Goal: Information Seeking & Learning: Understand process/instructions

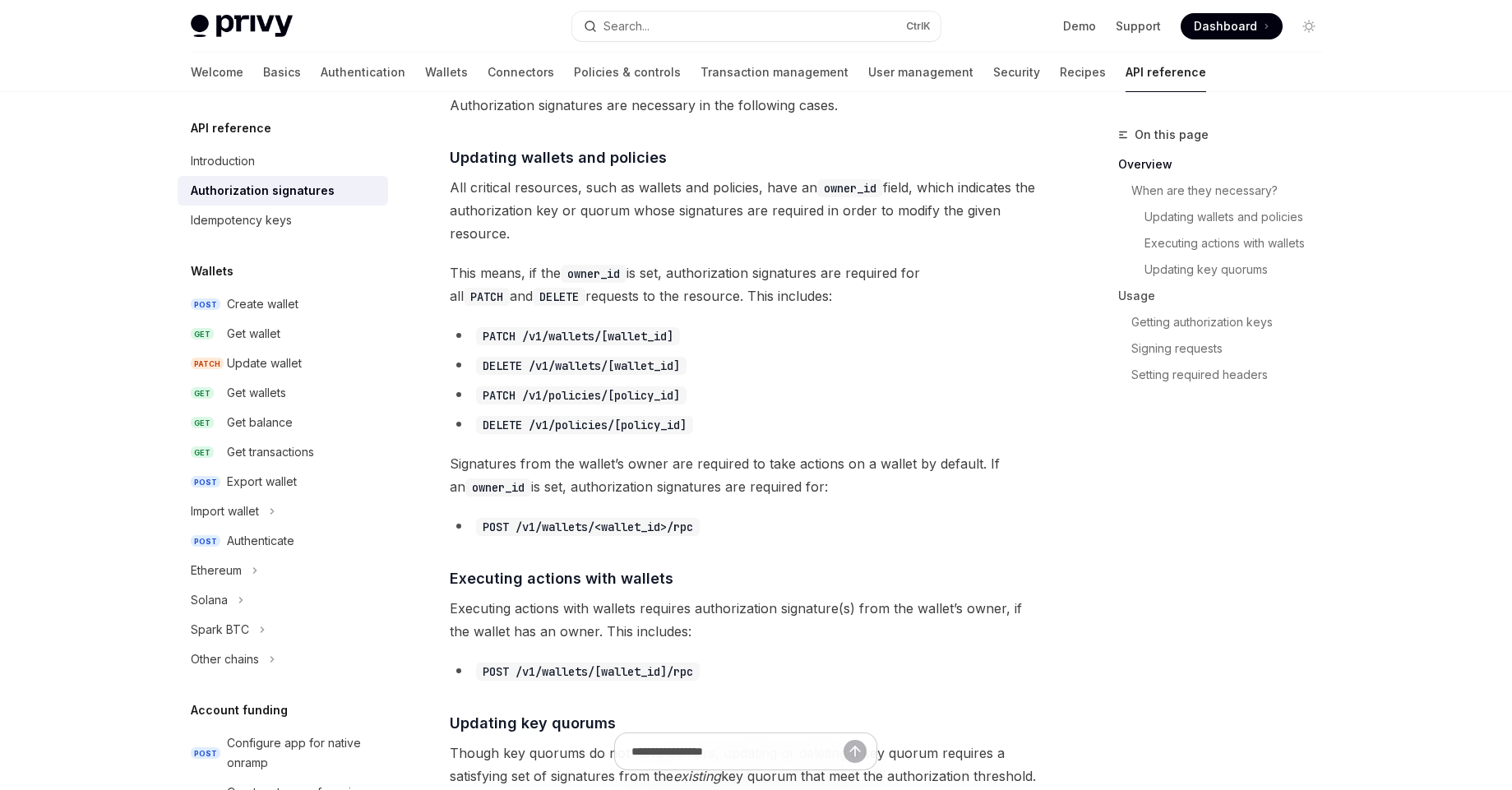
type textarea "*"
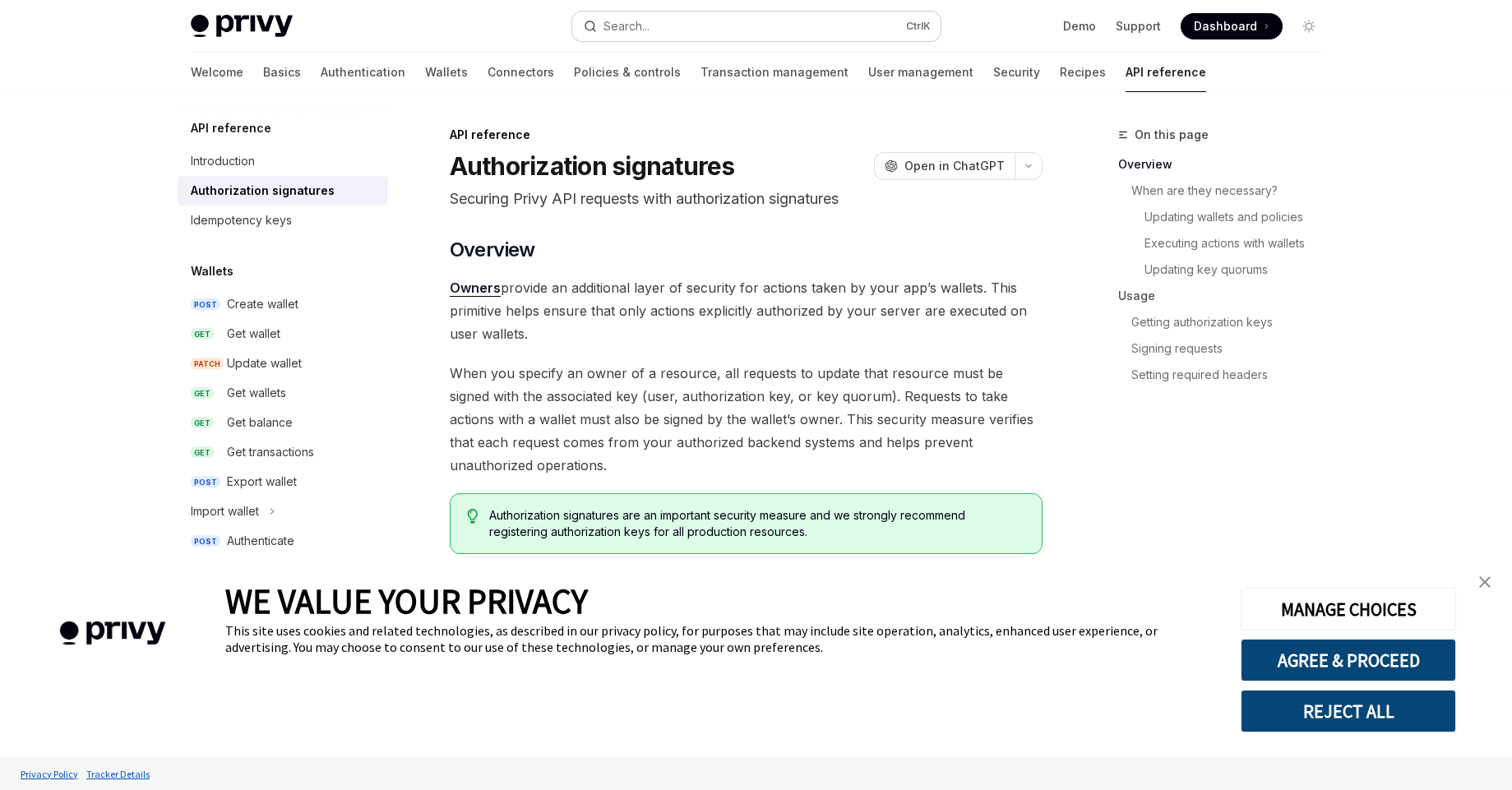
click at [642, 22] on div "Search..." at bounding box center [625, 26] width 46 height 20
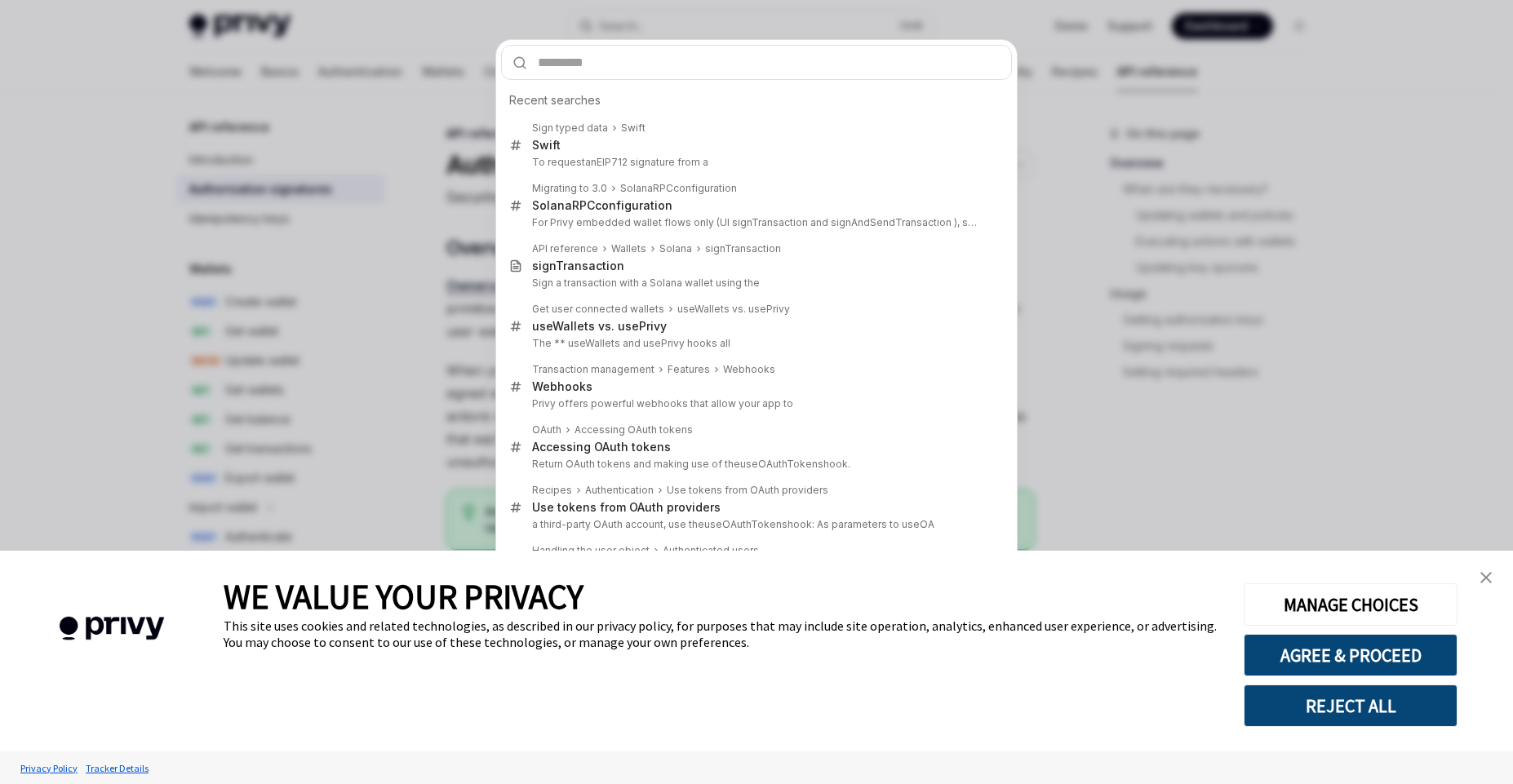
click at [600, 66] on input "text" at bounding box center [756, 63] width 511 height 36
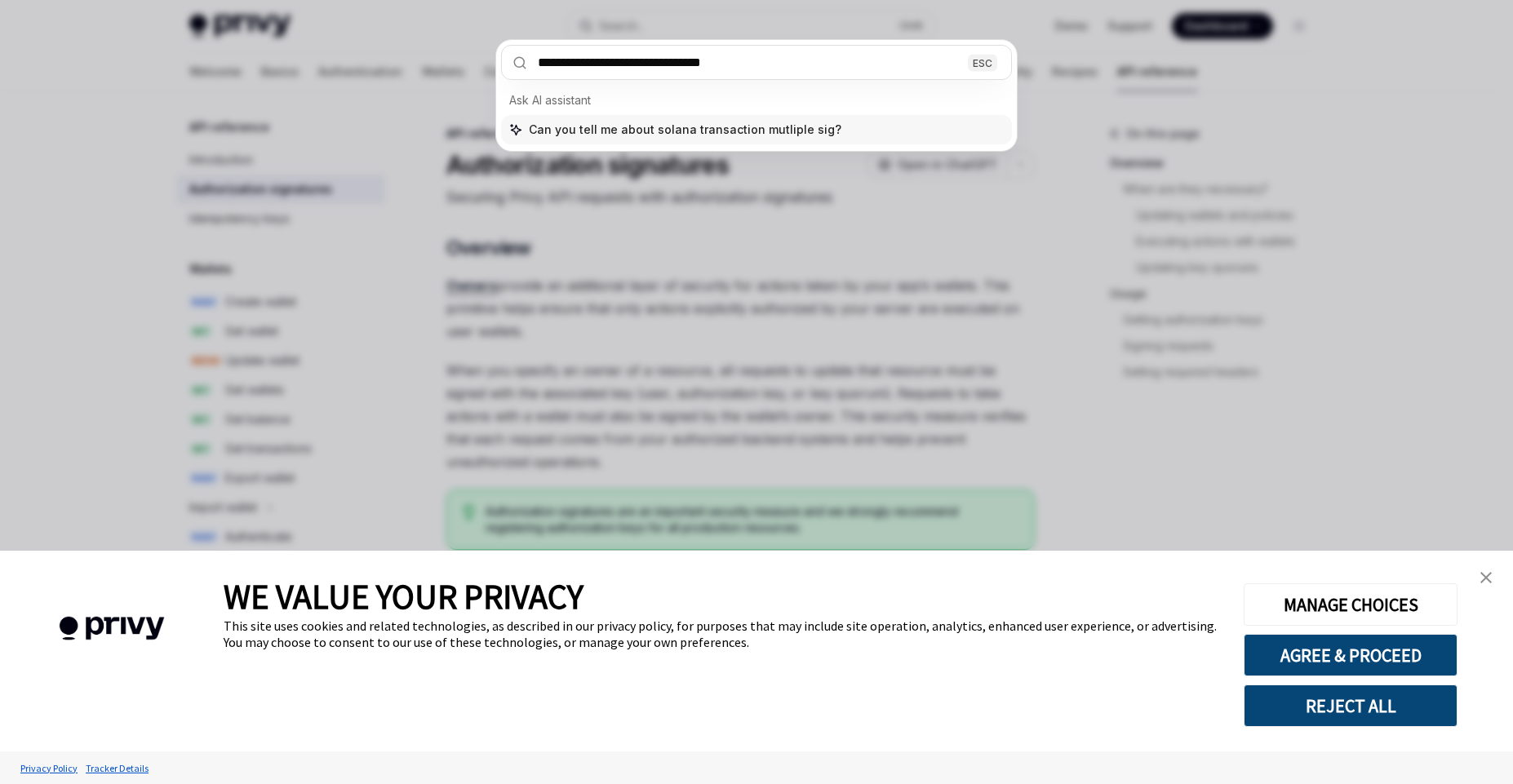
type input "**********"
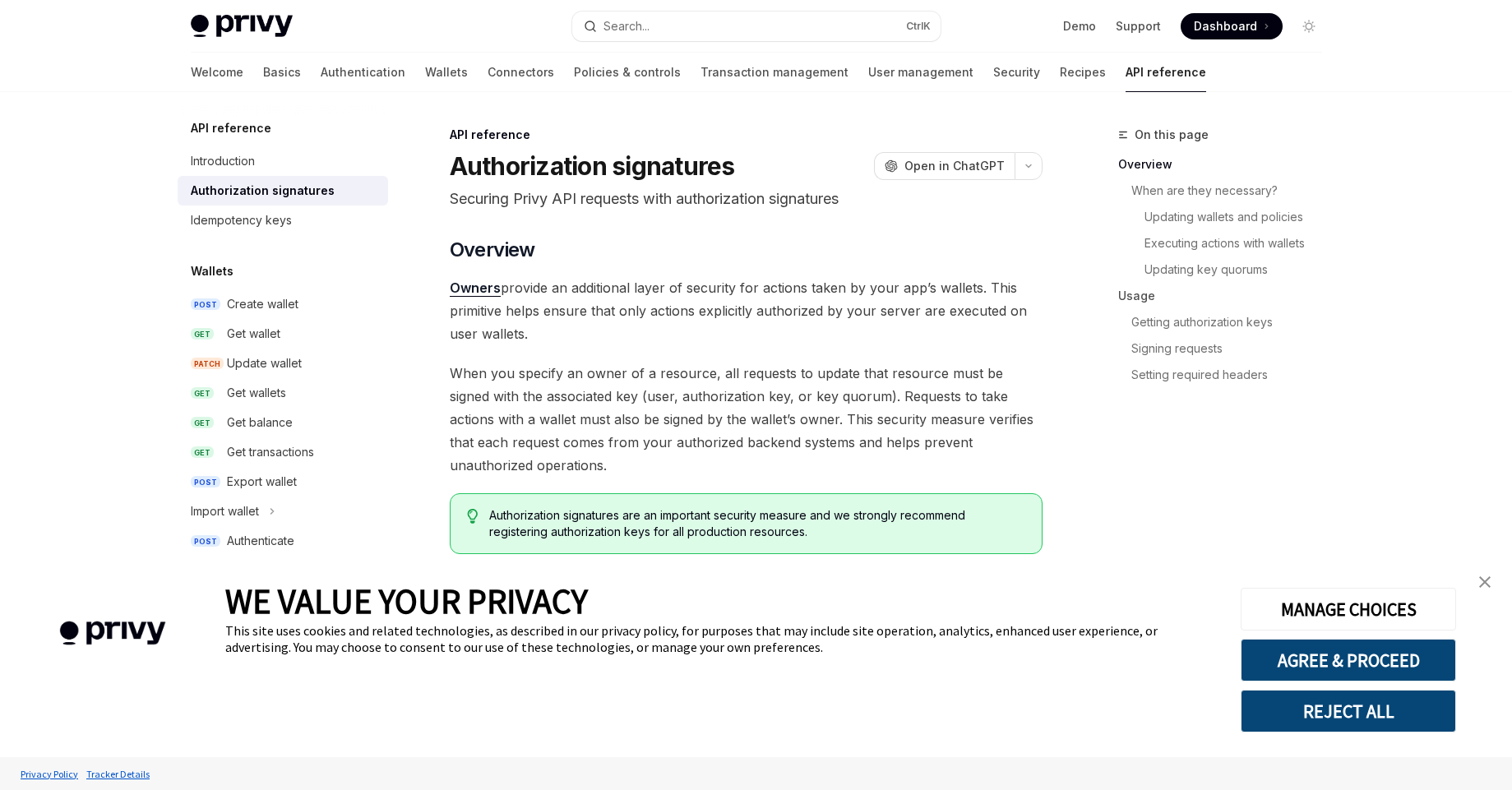
type textarea "*"
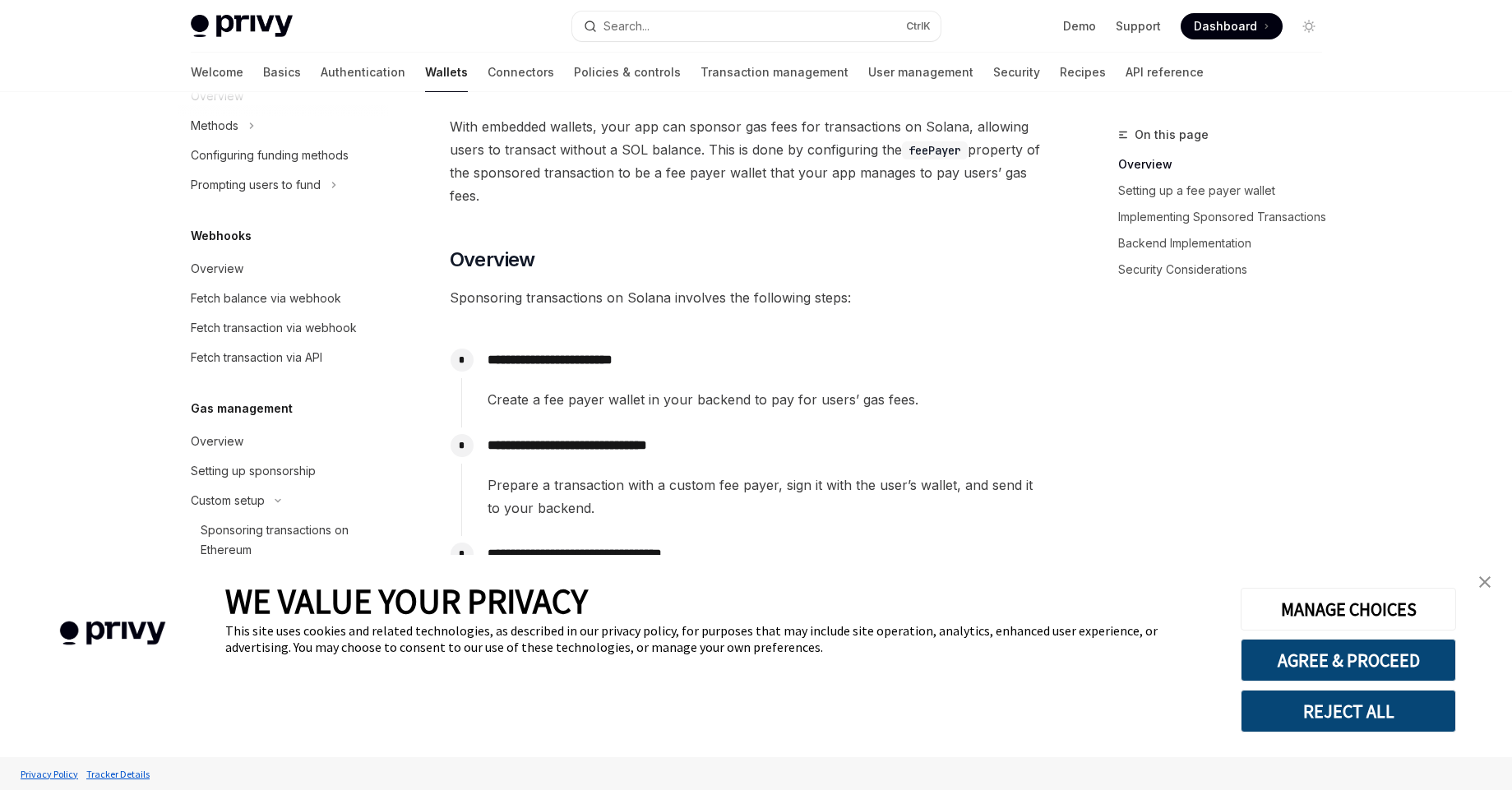
scroll to position [240, 0]
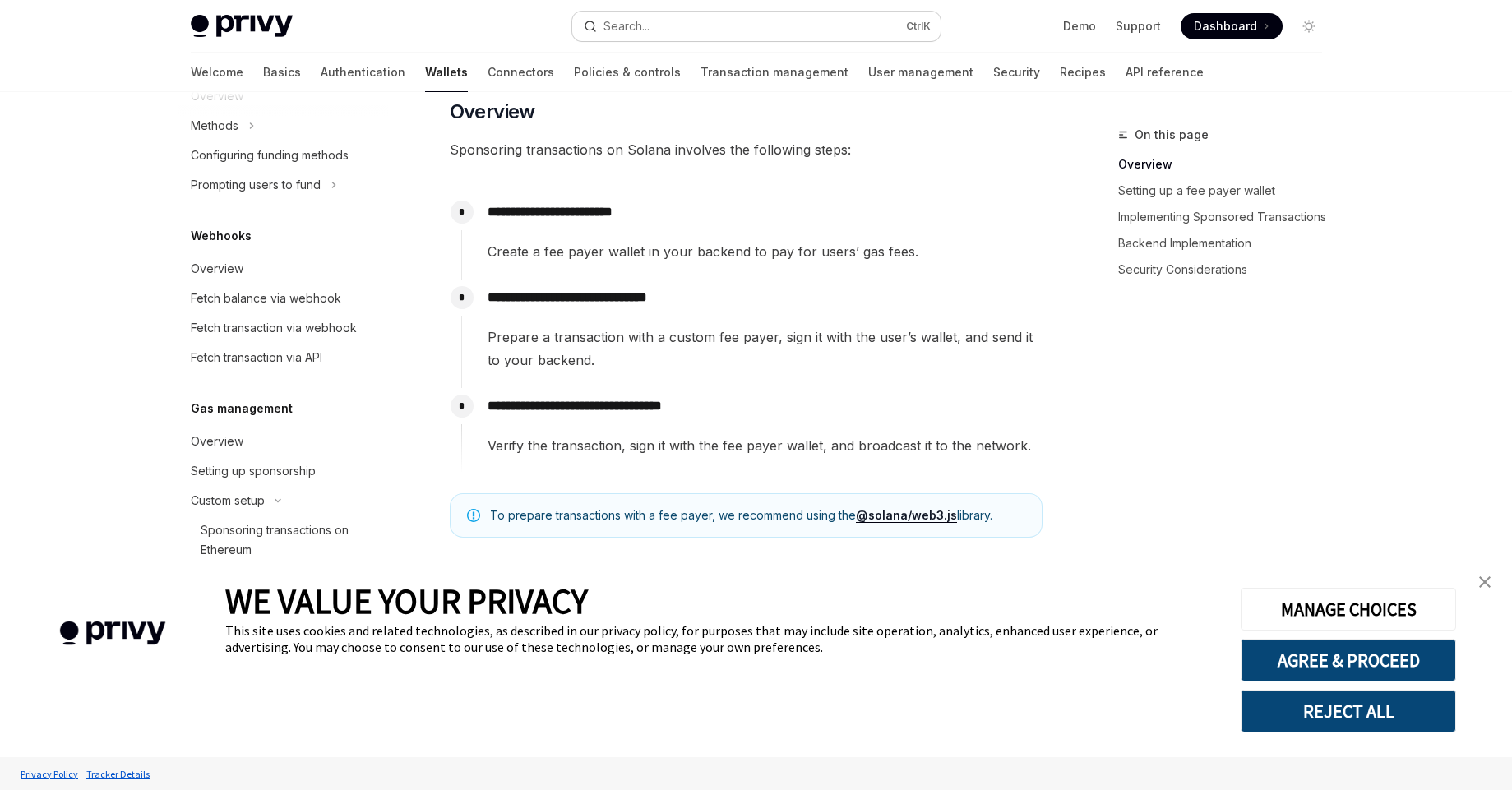
click at [633, 23] on div "Search..." at bounding box center [625, 26] width 46 height 20
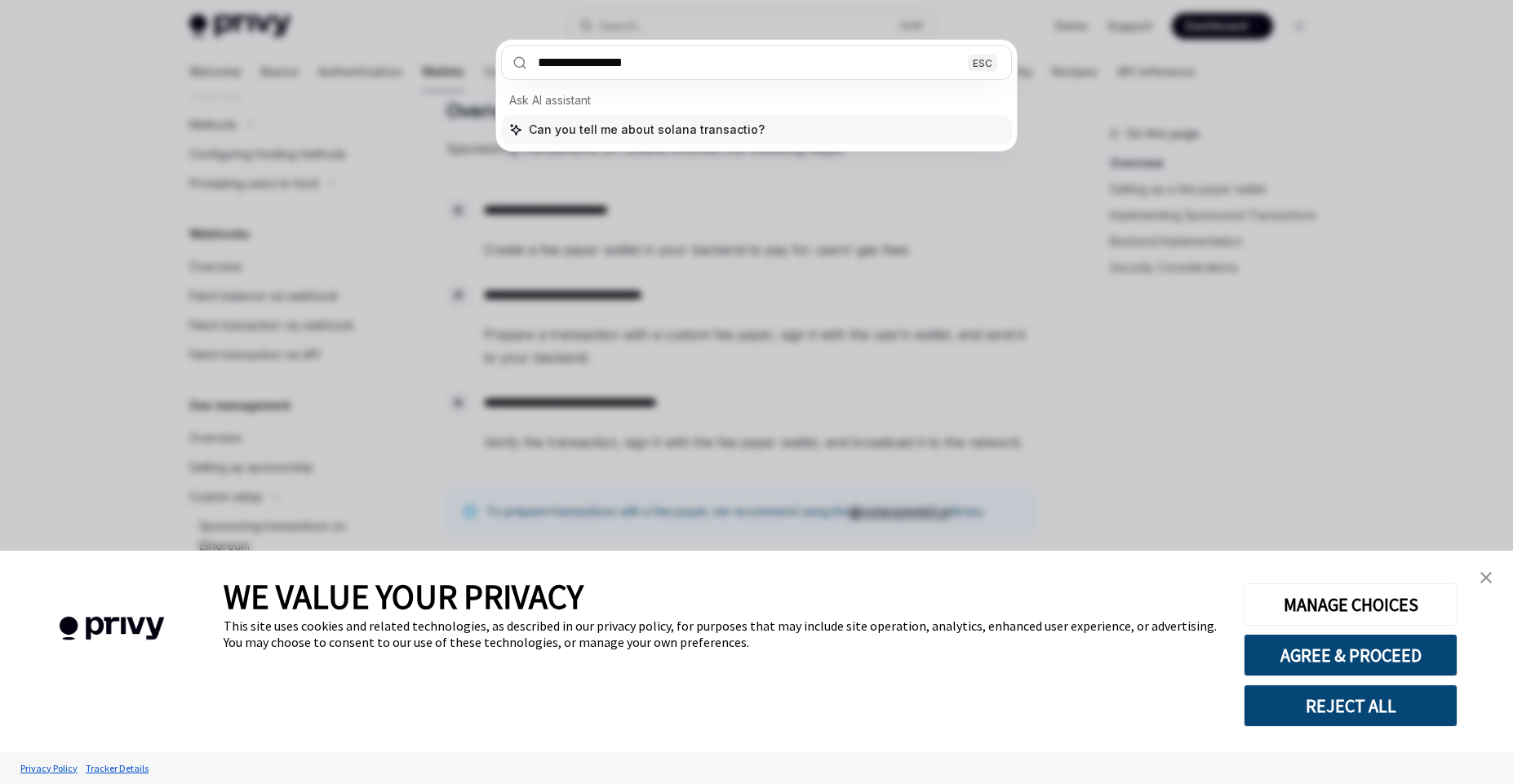
type input "**********"
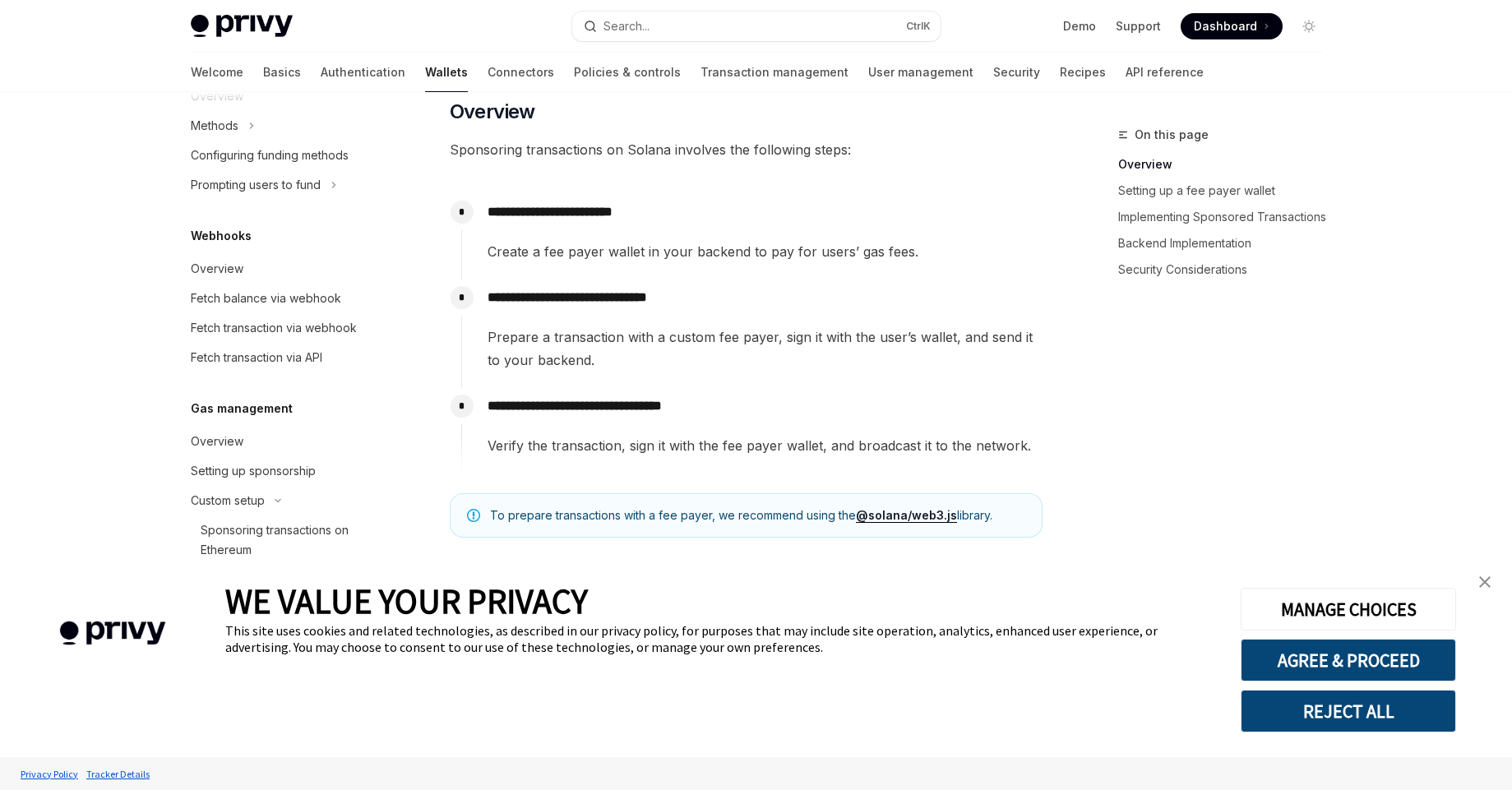
type textarea "*"
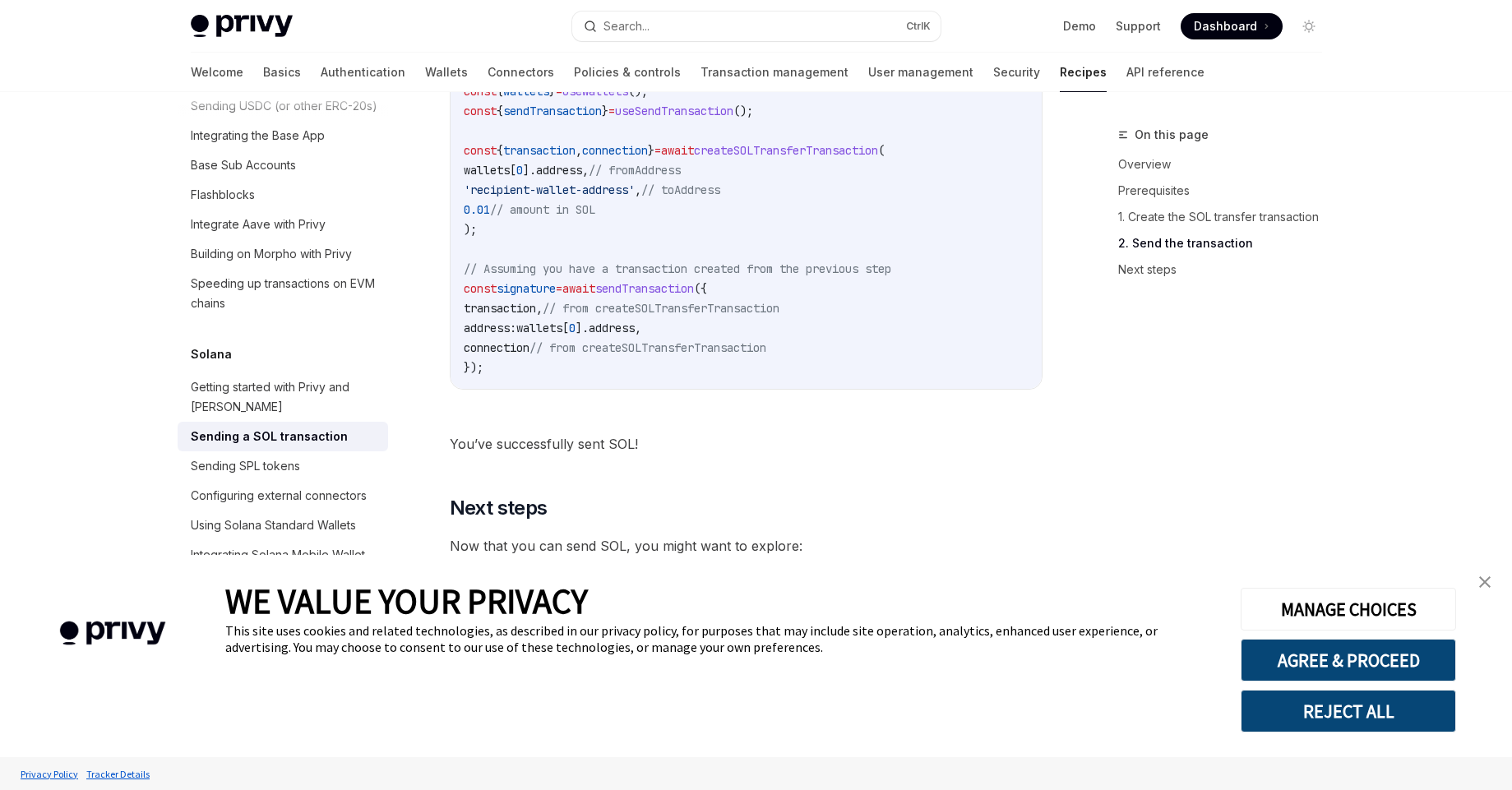
scroll to position [1774, 0]
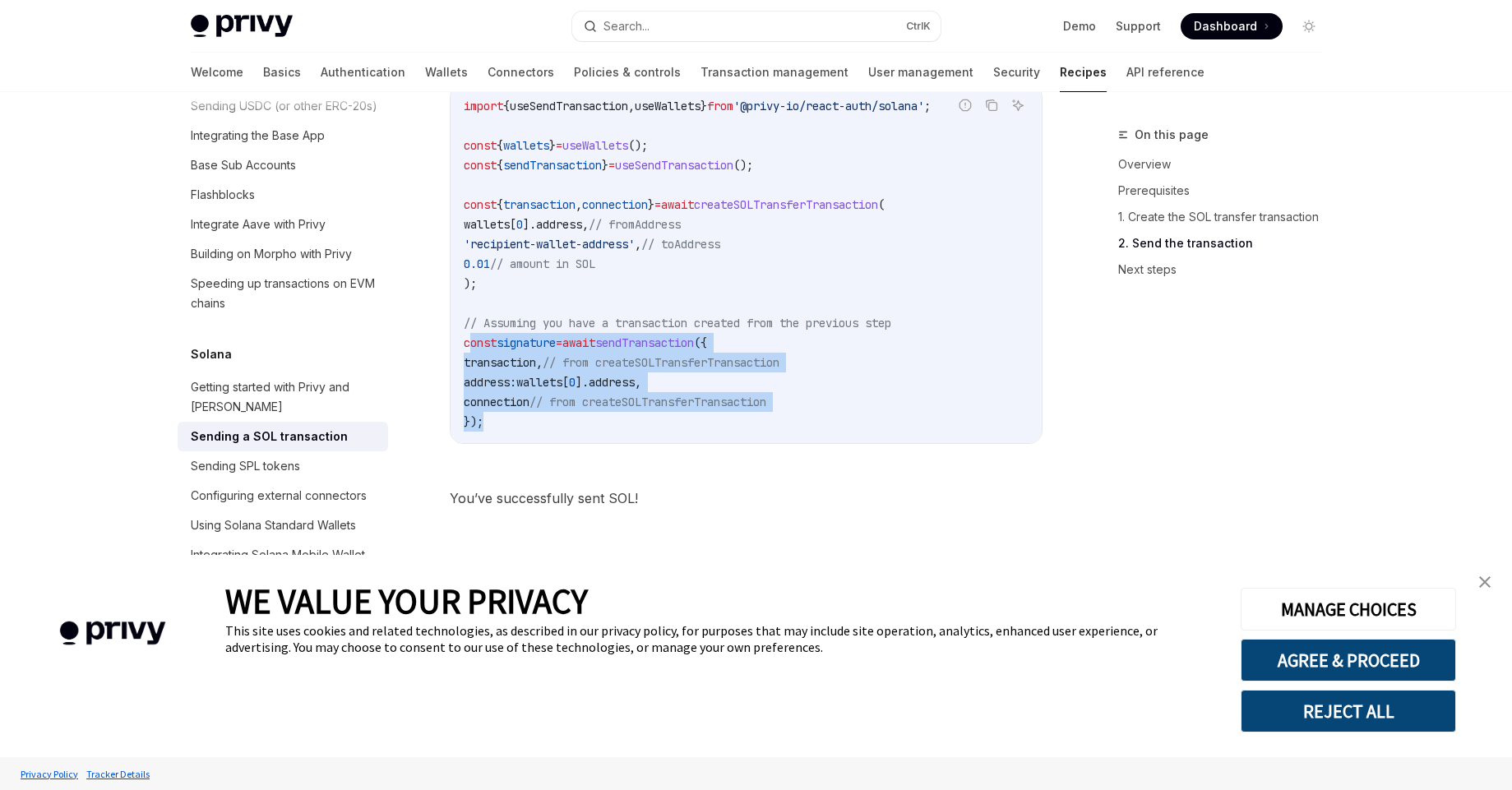
drag, startPoint x: 471, startPoint y: 332, endPoint x: 775, endPoint y: 410, distance: 313.8
click at [775, 410] on code "import { useSendTransaction , useWallets } from '@privy-io/react-auth/solana' ;…" at bounding box center [745, 264] width 565 height 336
drag, startPoint x: 471, startPoint y: 319, endPoint x: 629, endPoint y: 447, distance: 203.3
click at [633, 447] on div "Report incorrect code Copy Ask AI import { useSendTransaction , useWallets } fr…" at bounding box center [746, 268] width 593 height 403
click at [613, 414] on code "import { useSendTransaction , useWallets } from '@privy-io/react-auth/solana' ;…" at bounding box center [745, 264] width 565 height 336
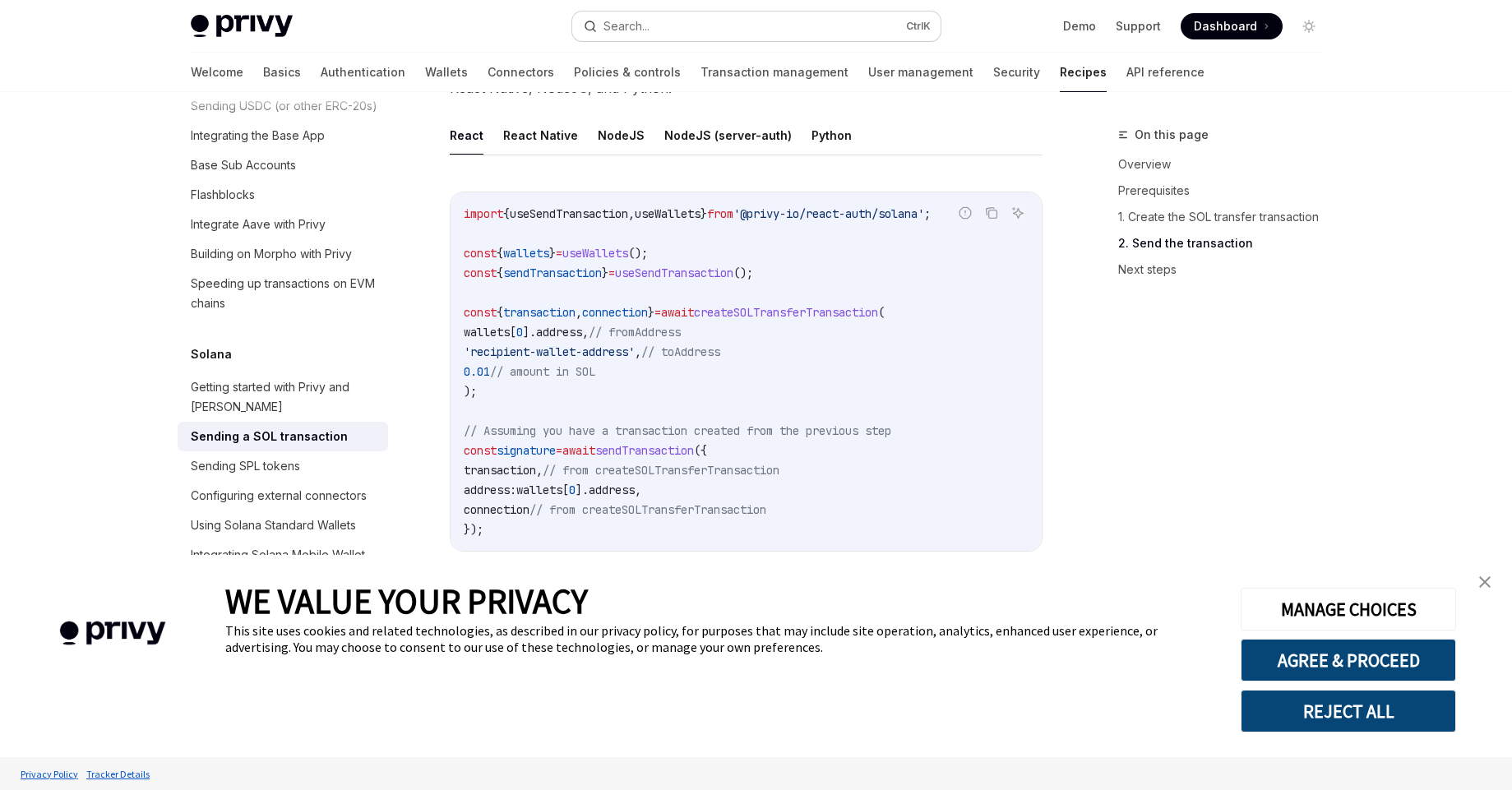
scroll to position [1627, 0]
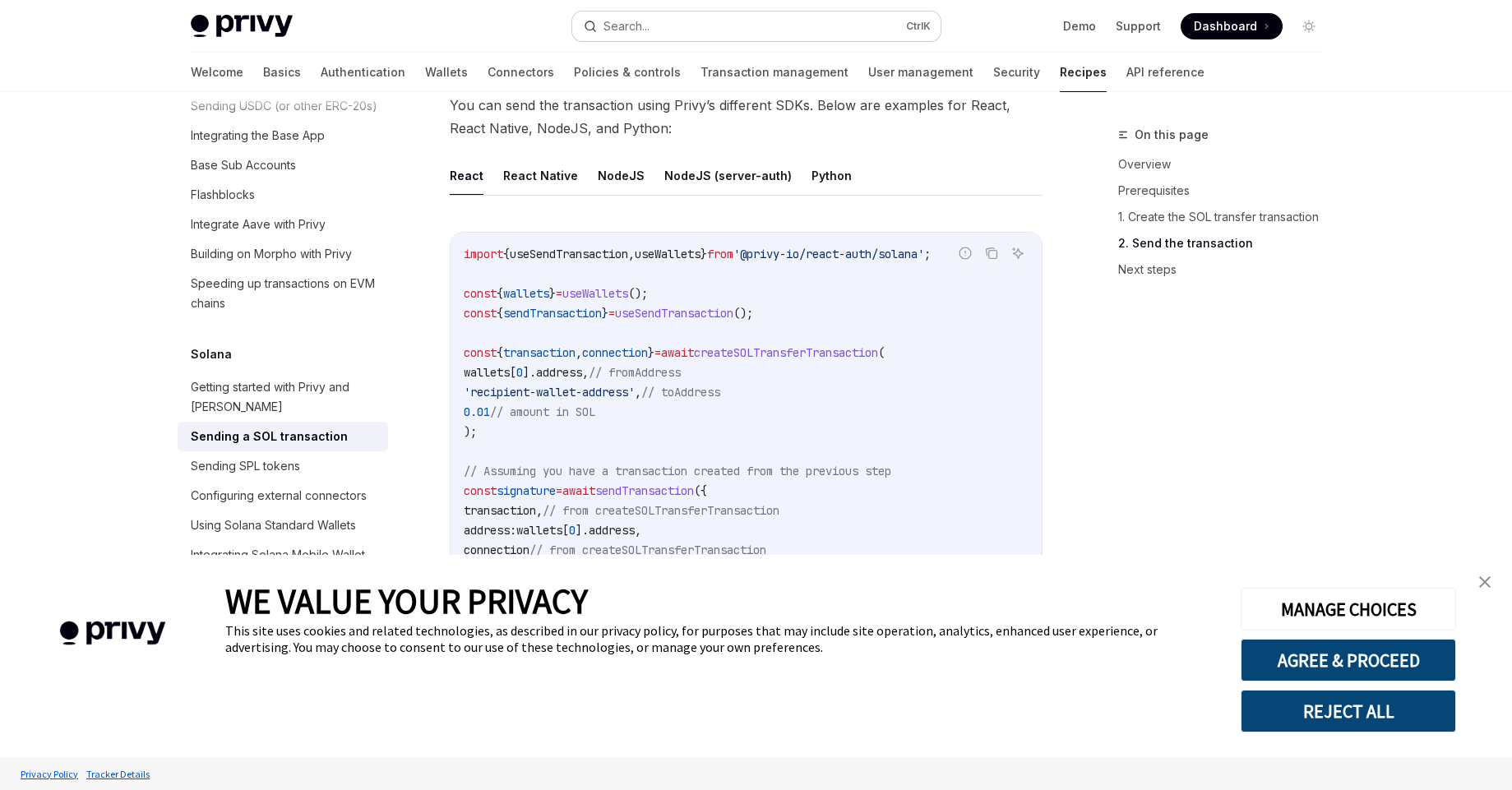
click at [627, 26] on div "Search..." at bounding box center [625, 26] width 46 height 20
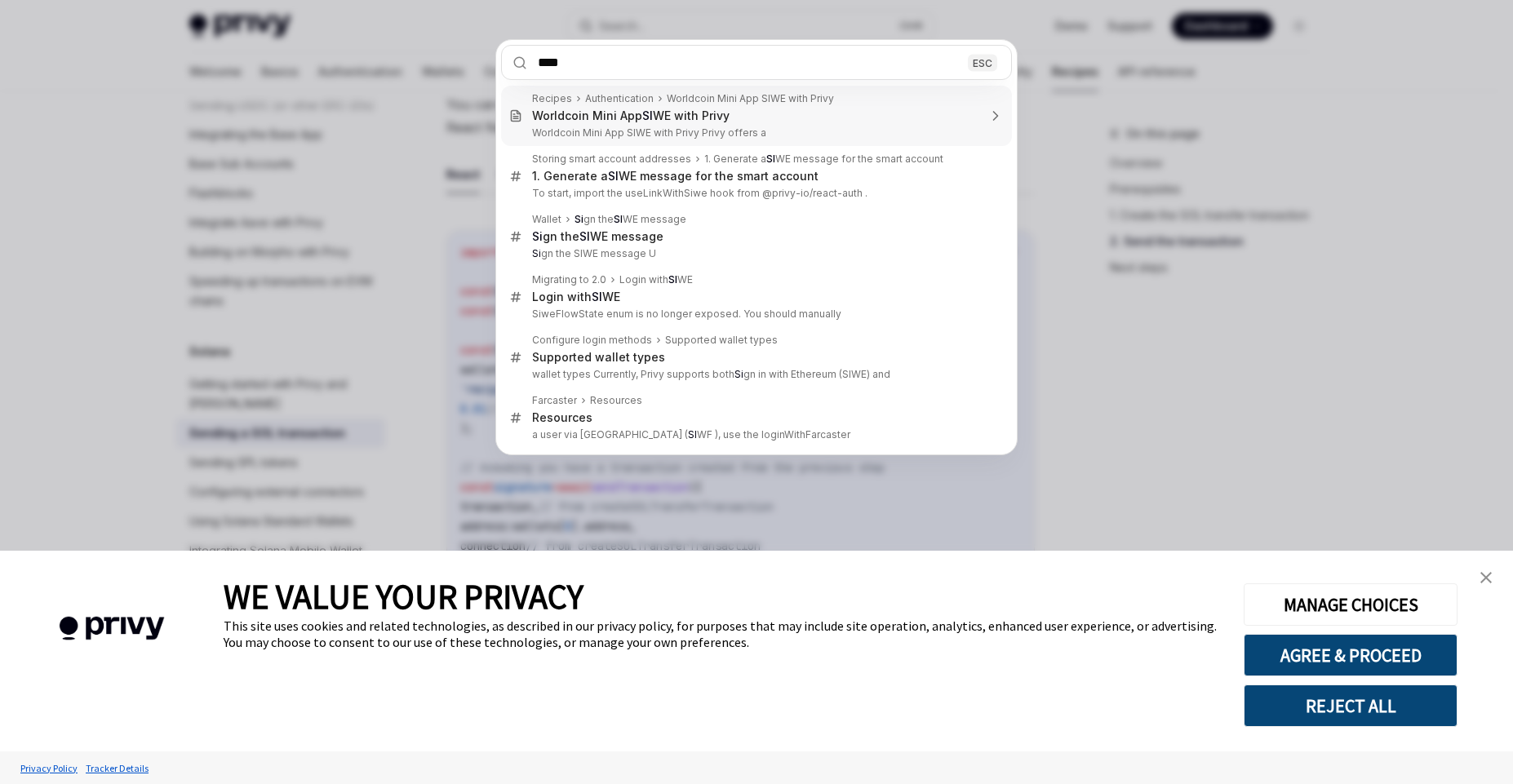
type input "****"
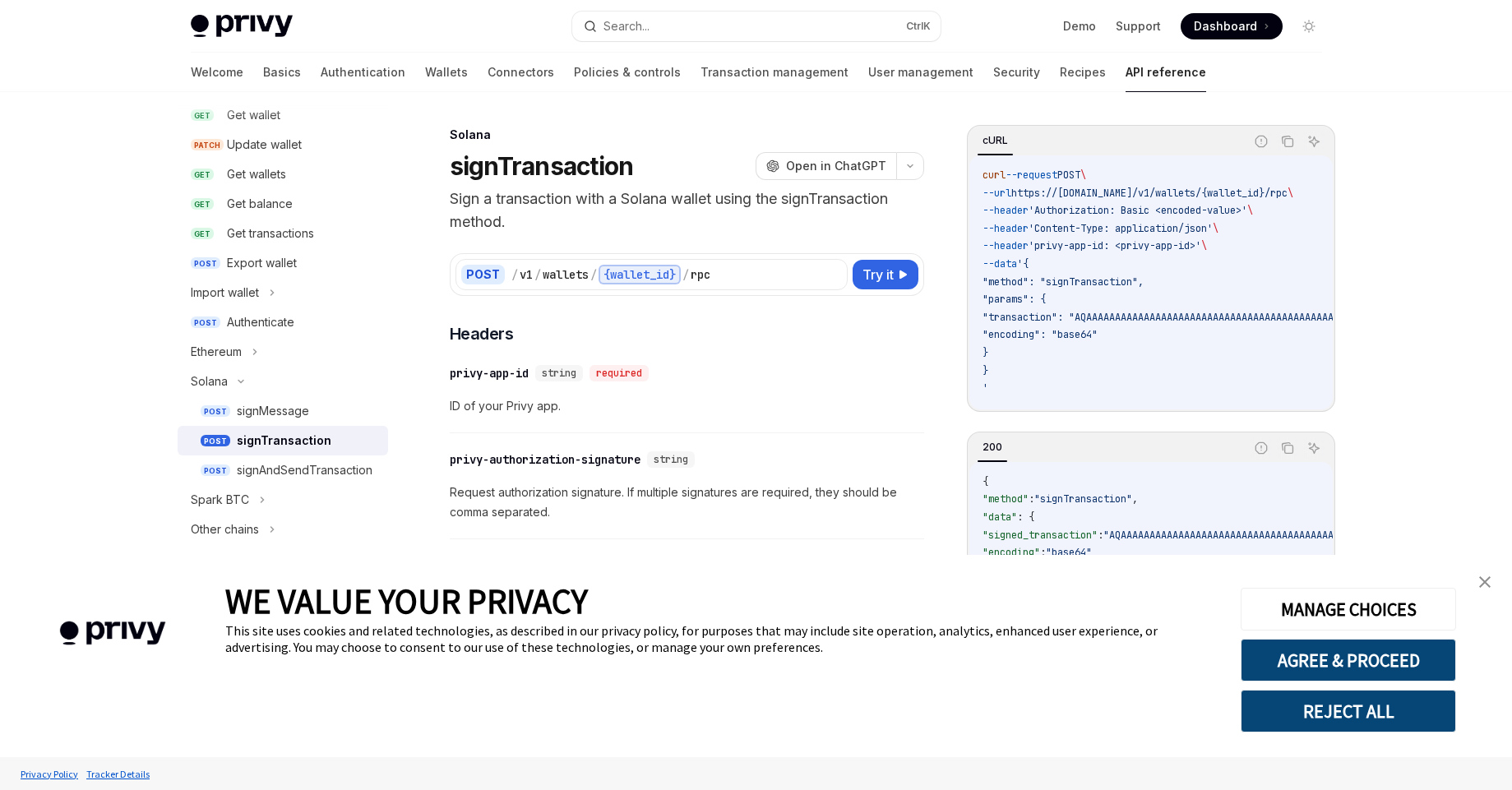
click at [286, 447] on div "signTransaction" at bounding box center [285, 440] width 95 height 20
type textarea "*"
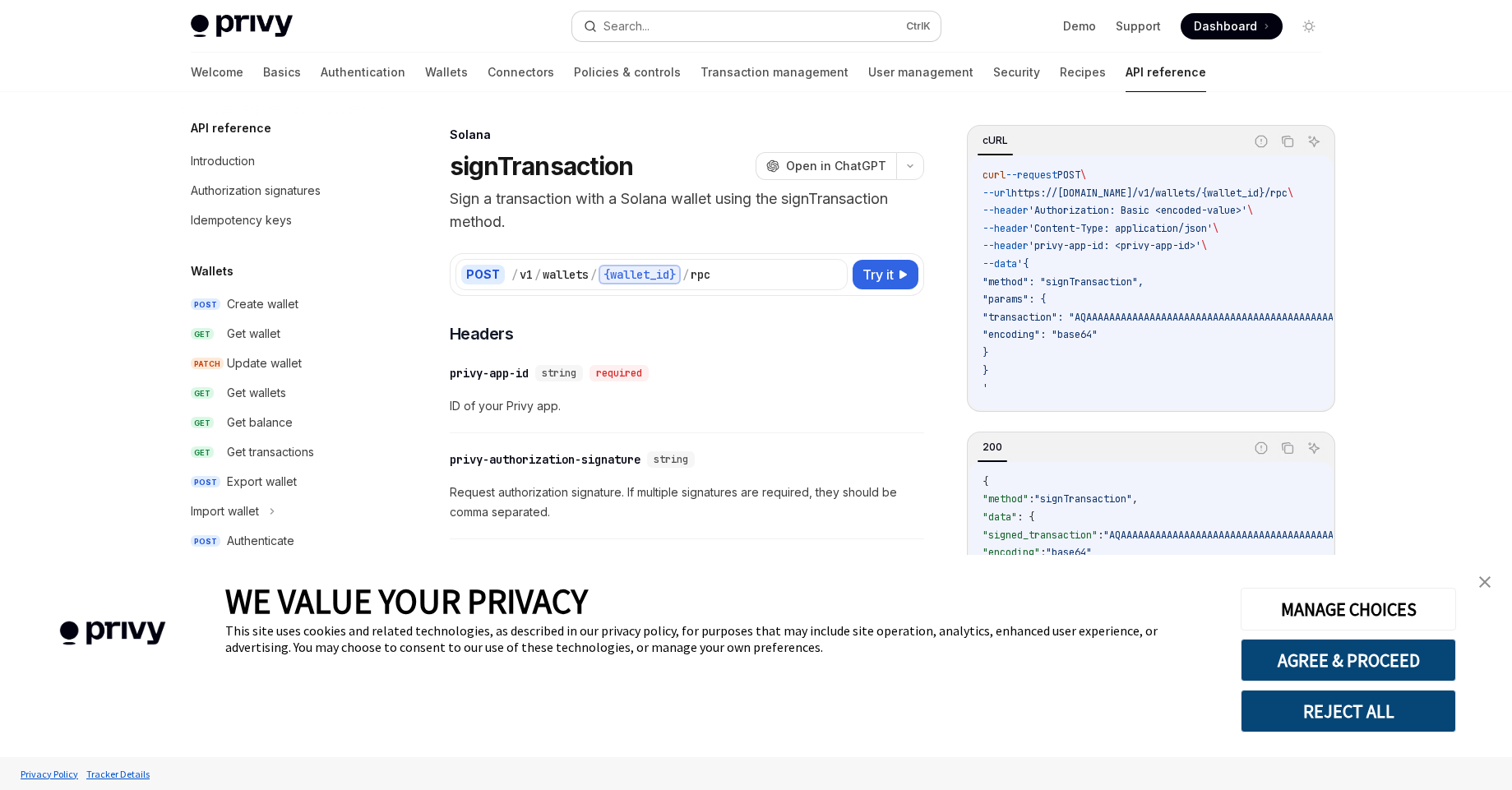
click at [633, 34] on div "Search..." at bounding box center [625, 26] width 46 height 20
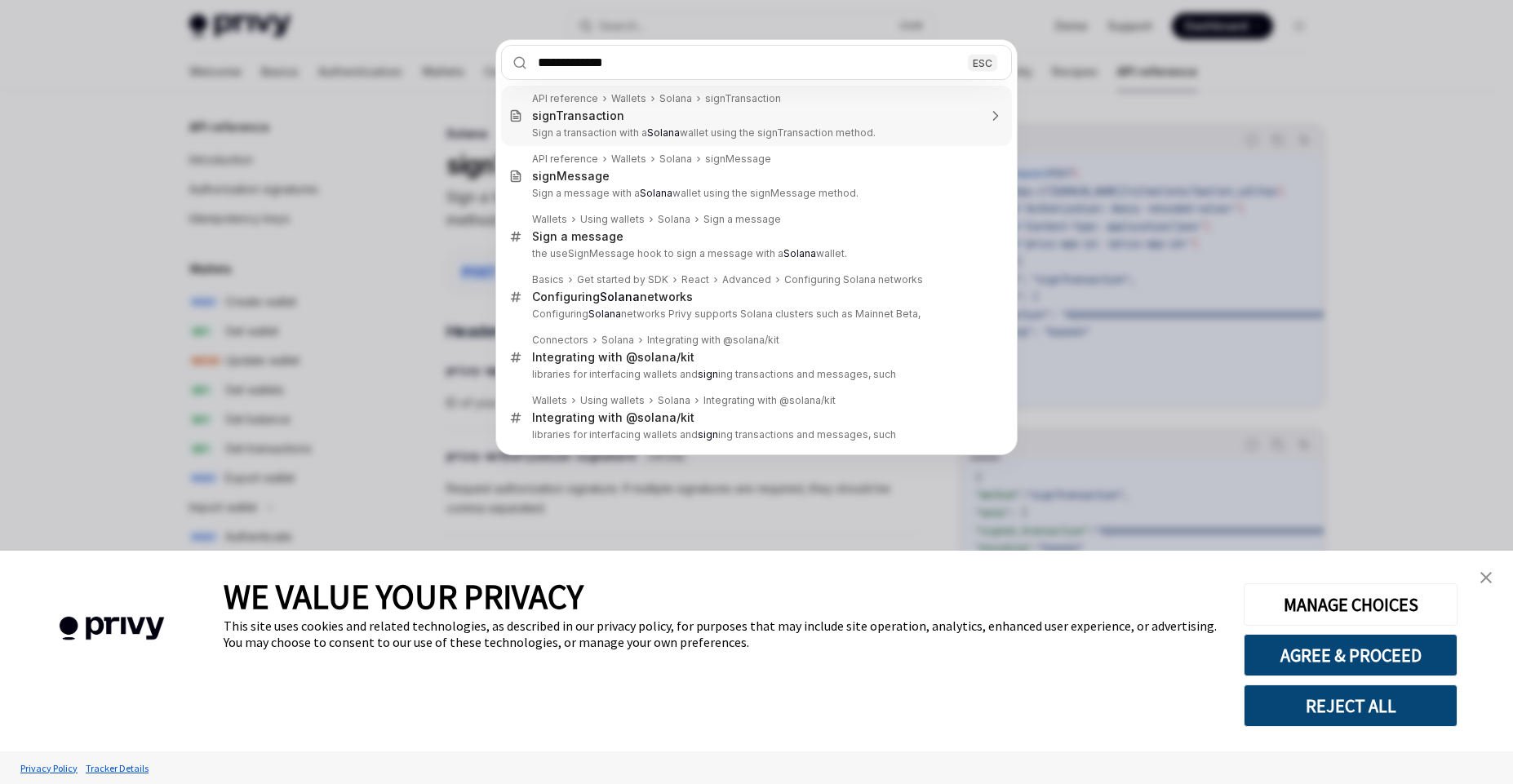
type input "**********"
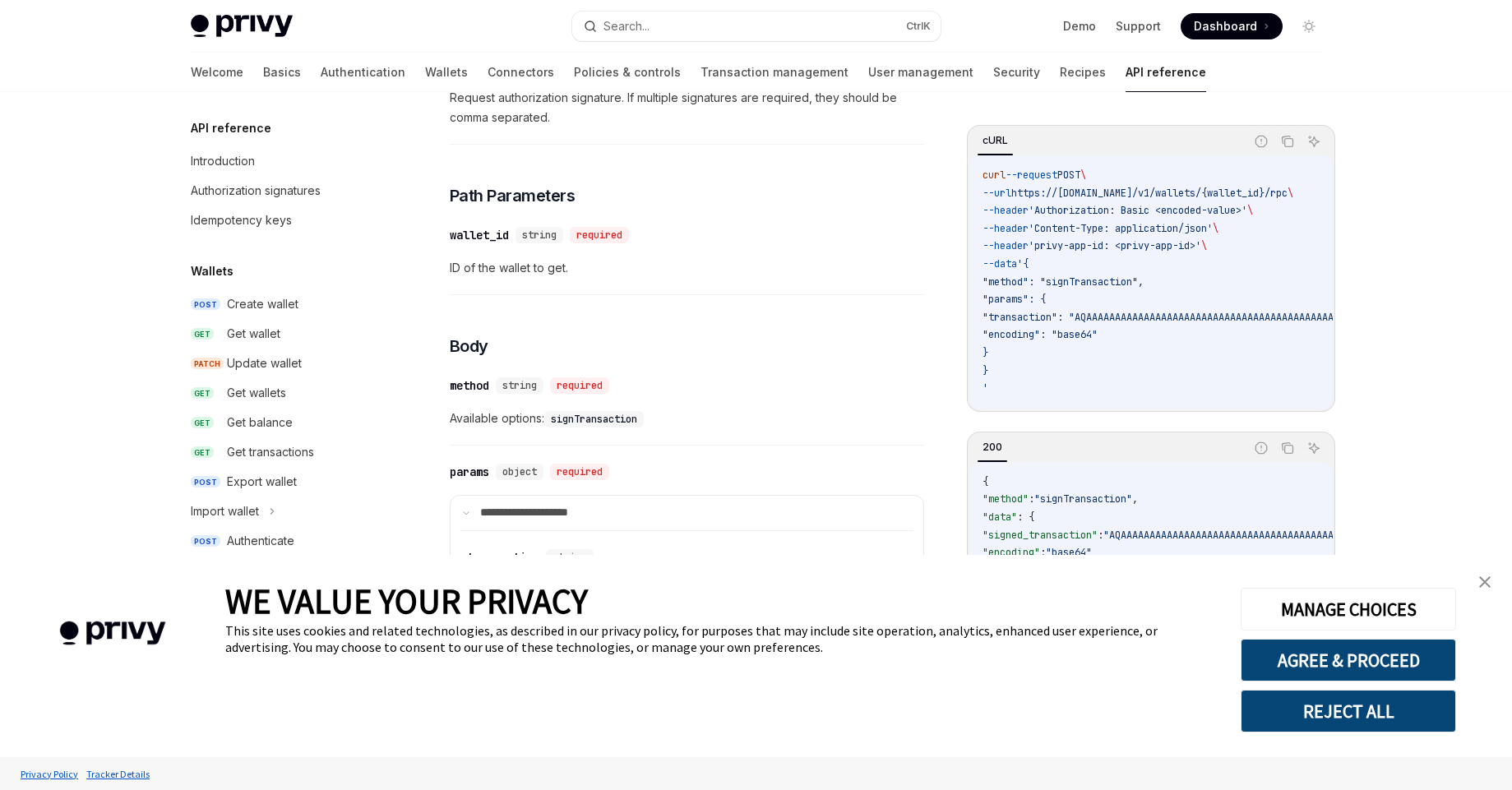
scroll to position [114, 0]
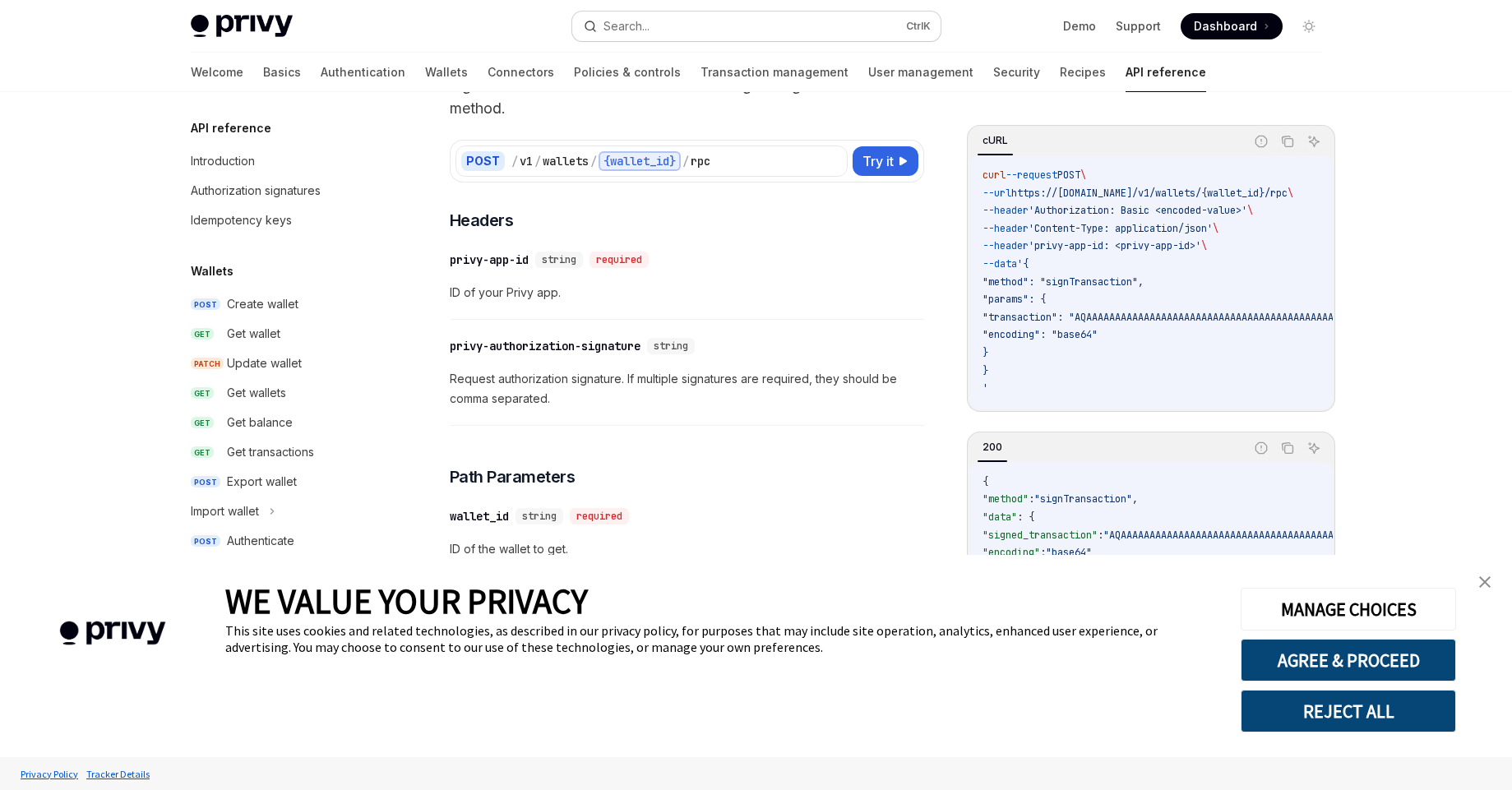
click at [650, 36] on div "Search..." at bounding box center [625, 26] width 46 height 20
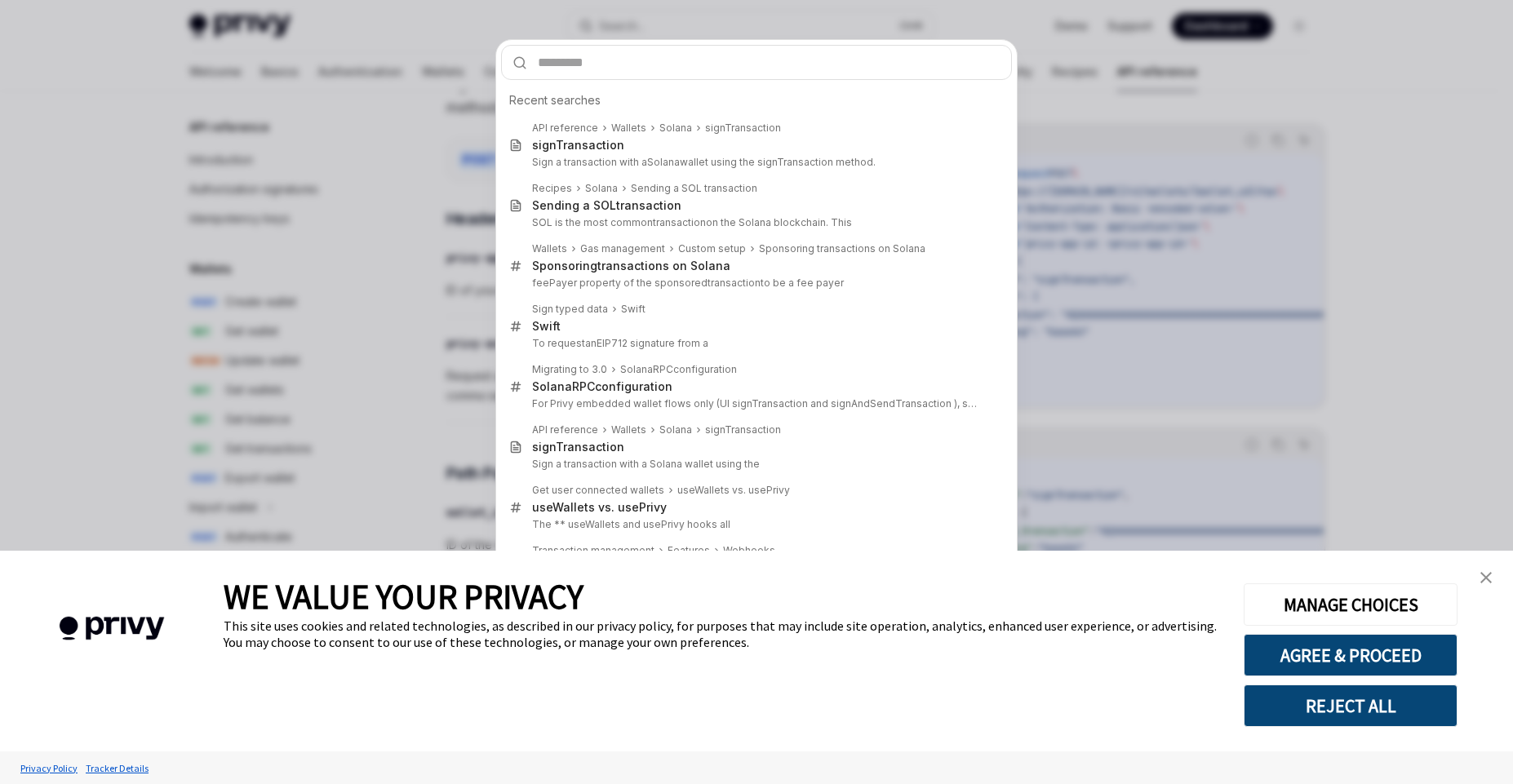
click at [604, 65] on input "text" at bounding box center [756, 63] width 511 height 36
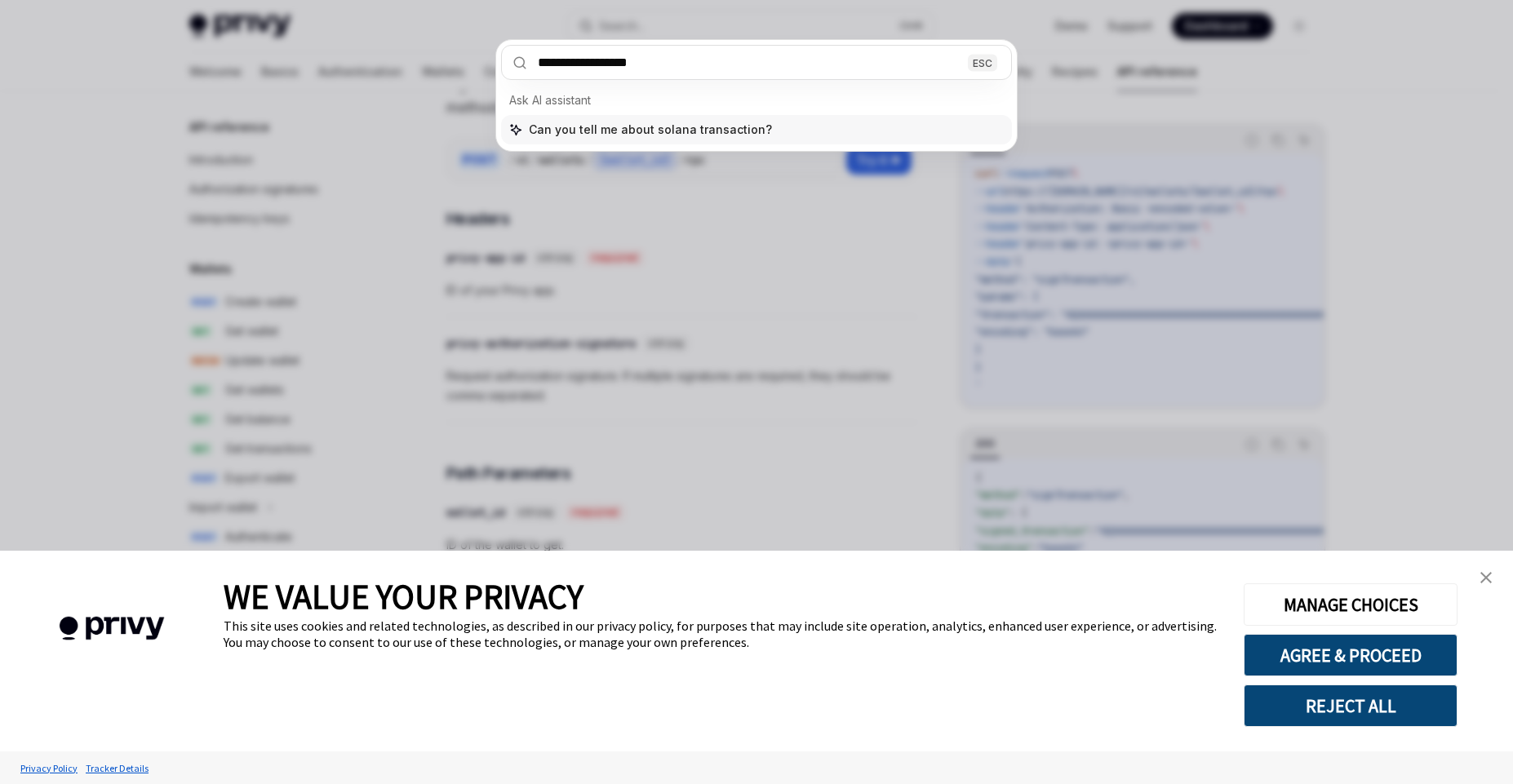
type input "**********"
type textarea "*"
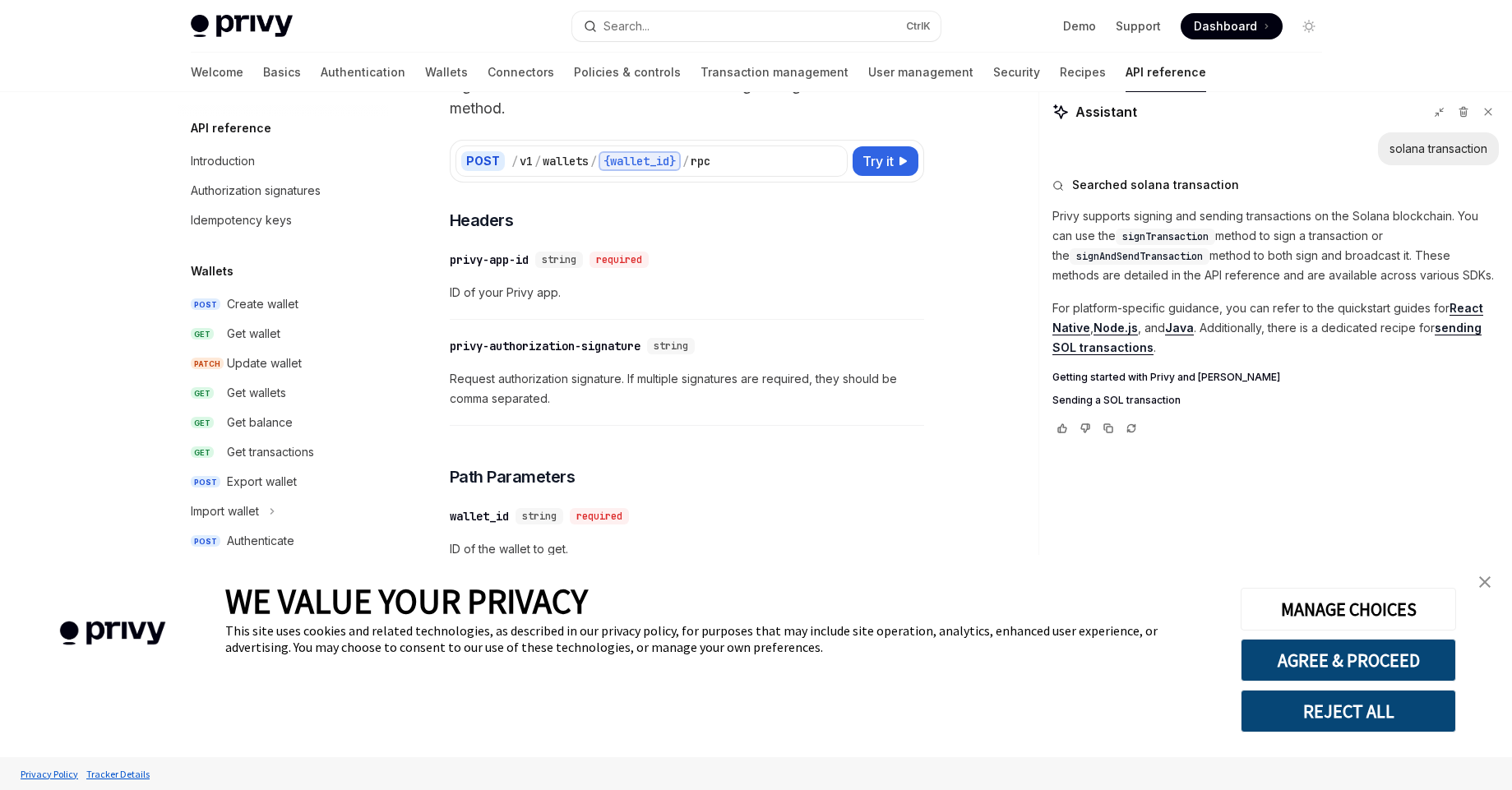
type textarea "*"
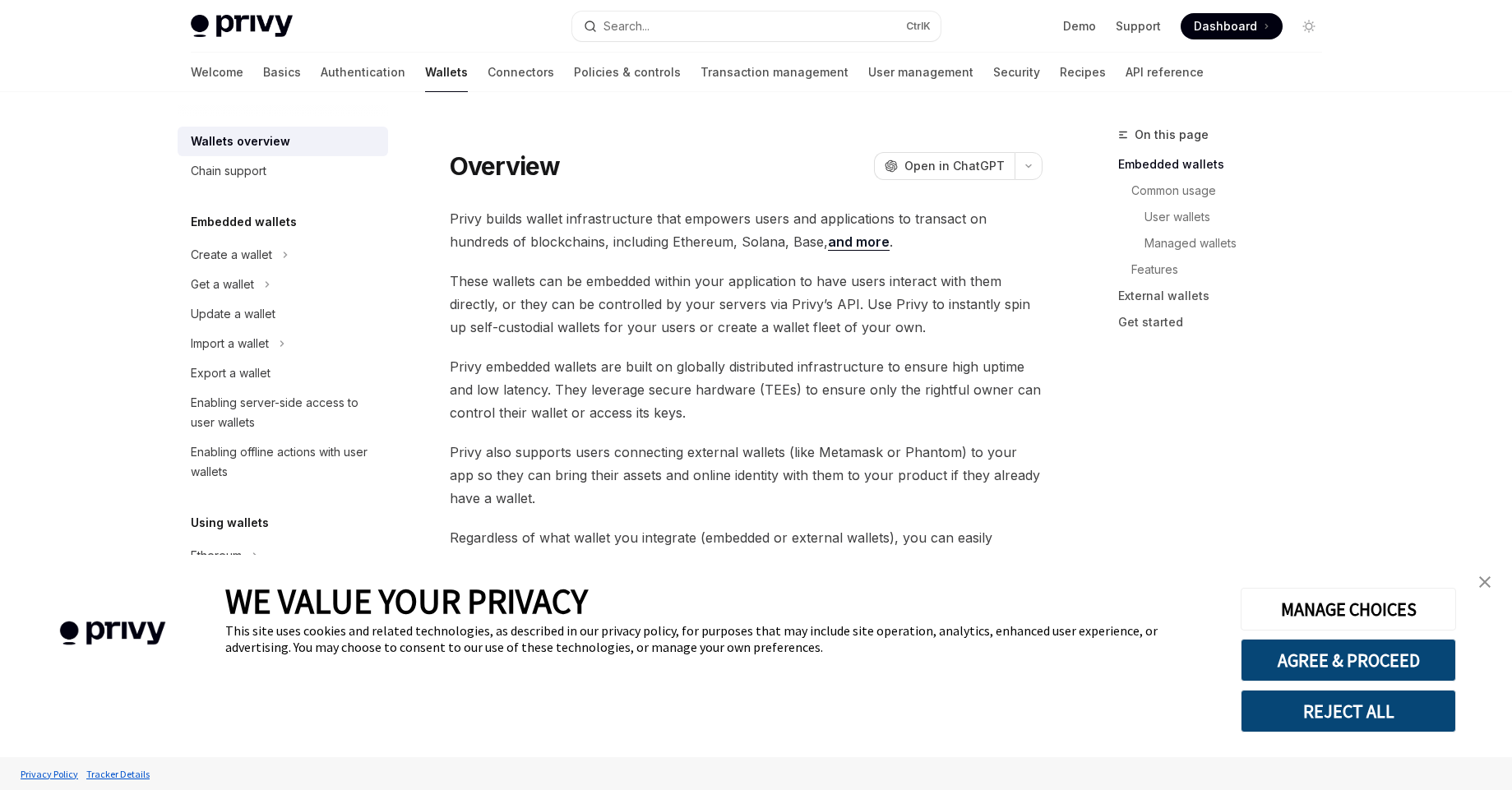
type textarea "*"
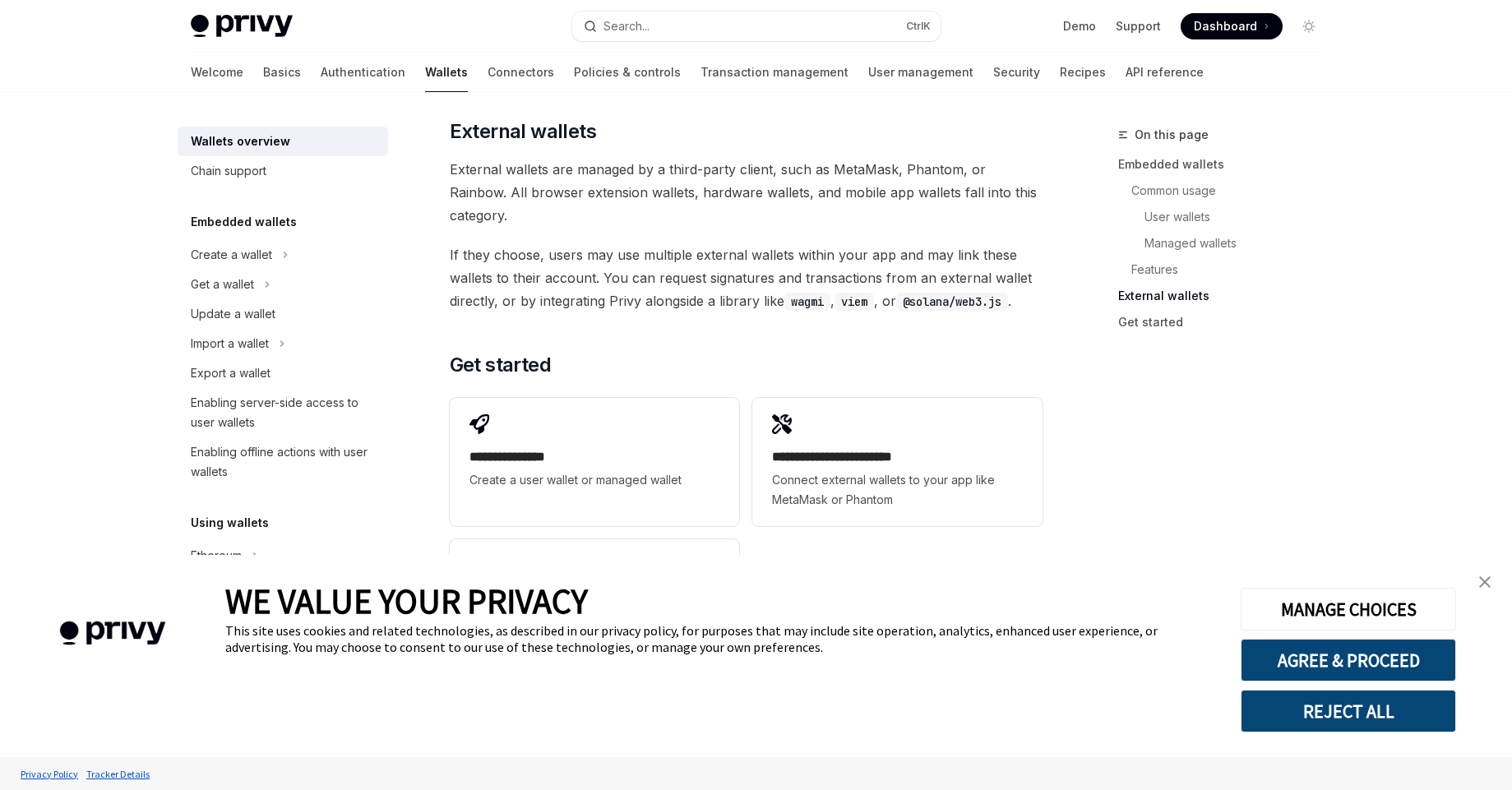
scroll to position [2504, 0]
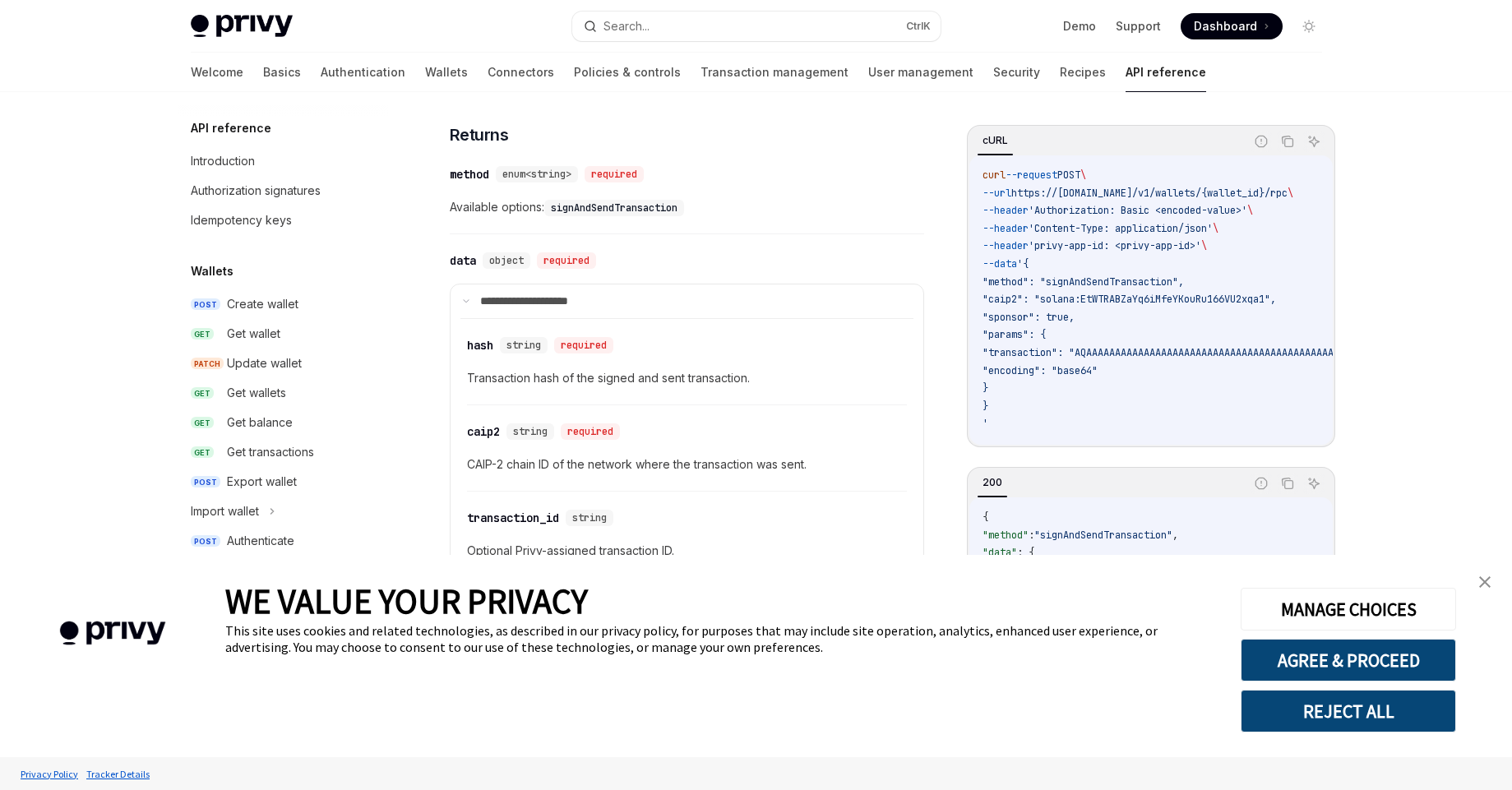
scroll to position [1333, 0]
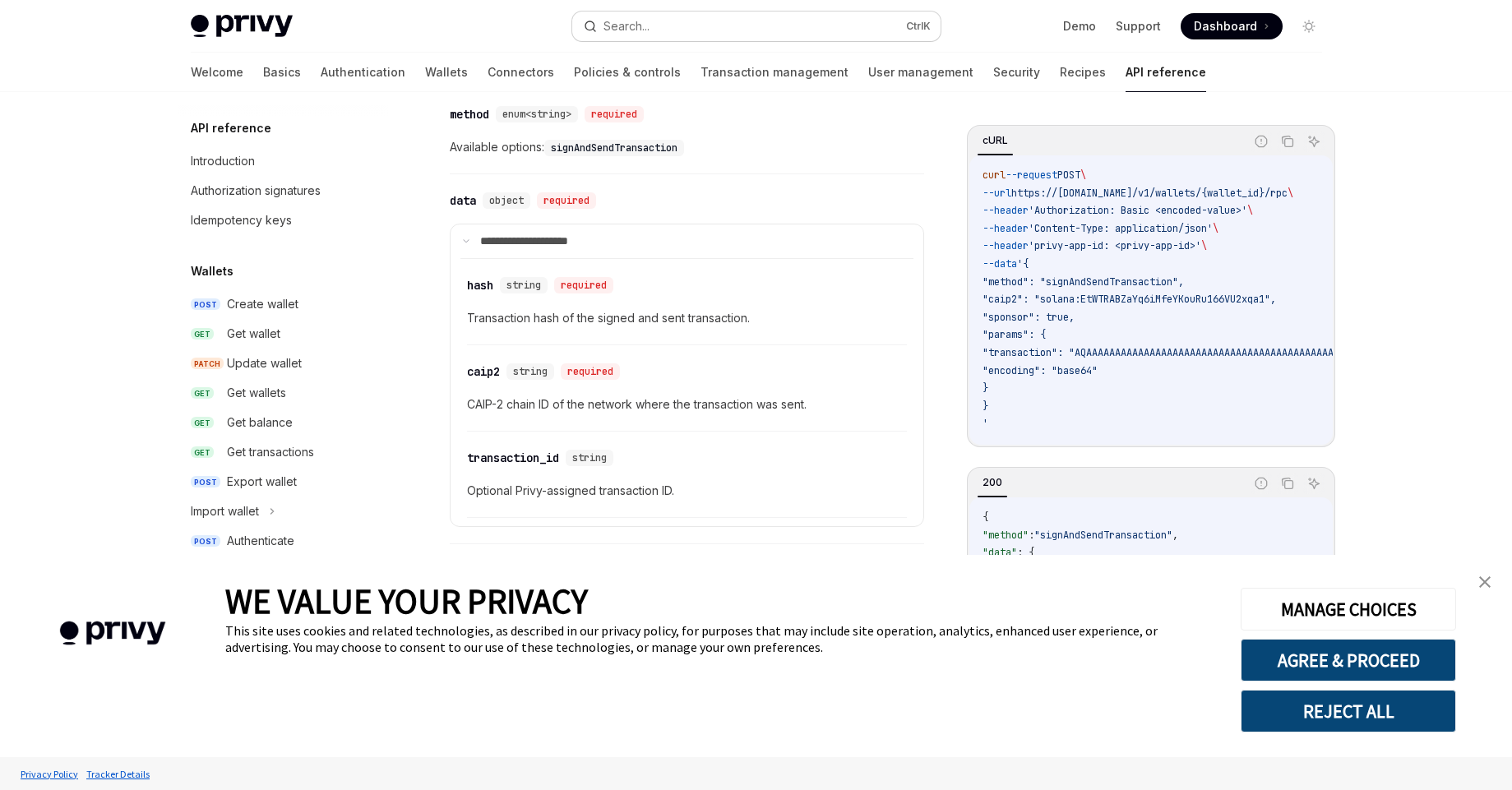
click at [636, 29] on div "Search..." at bounding box center [625, 26] width 46 height 20
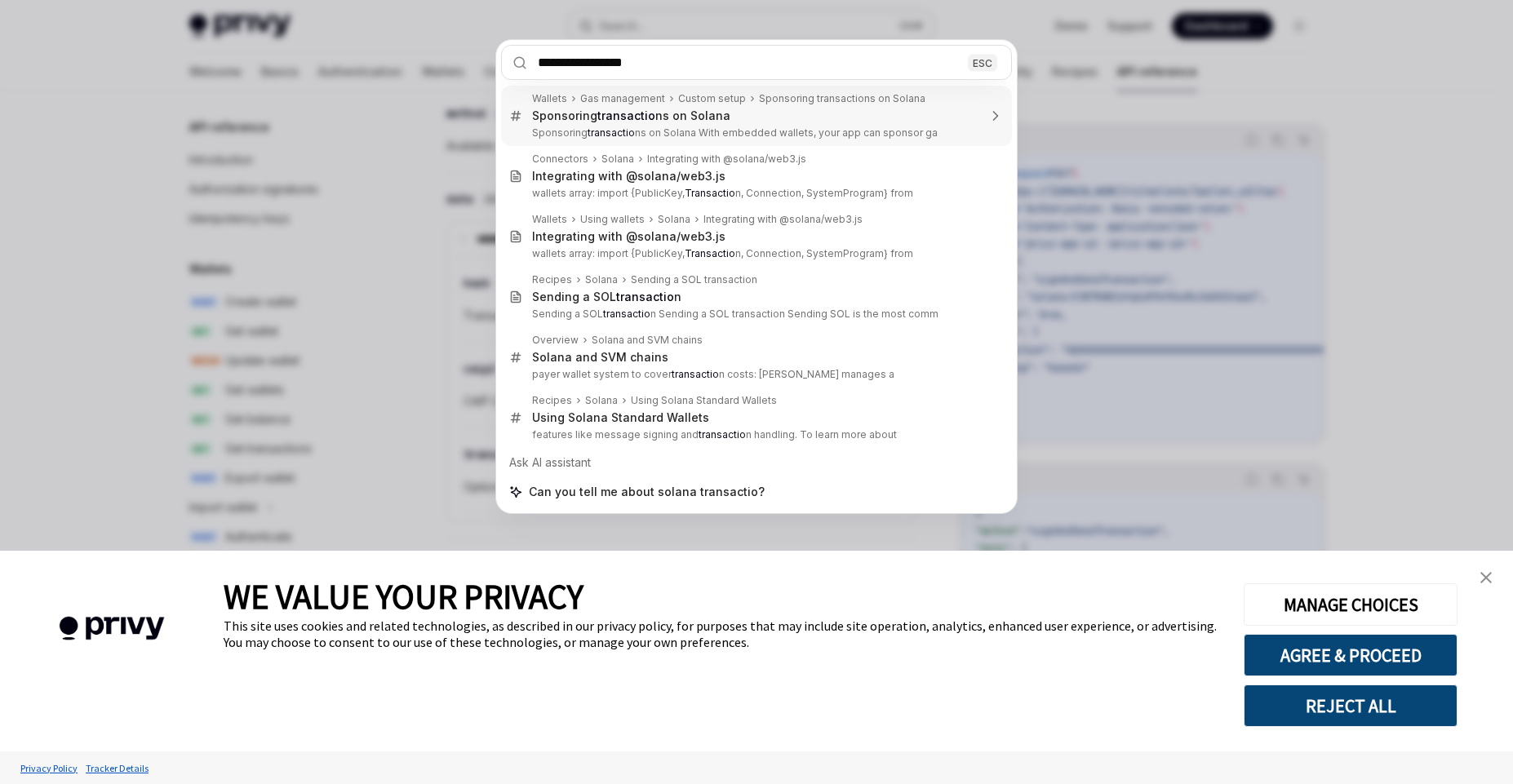
type input "**********"
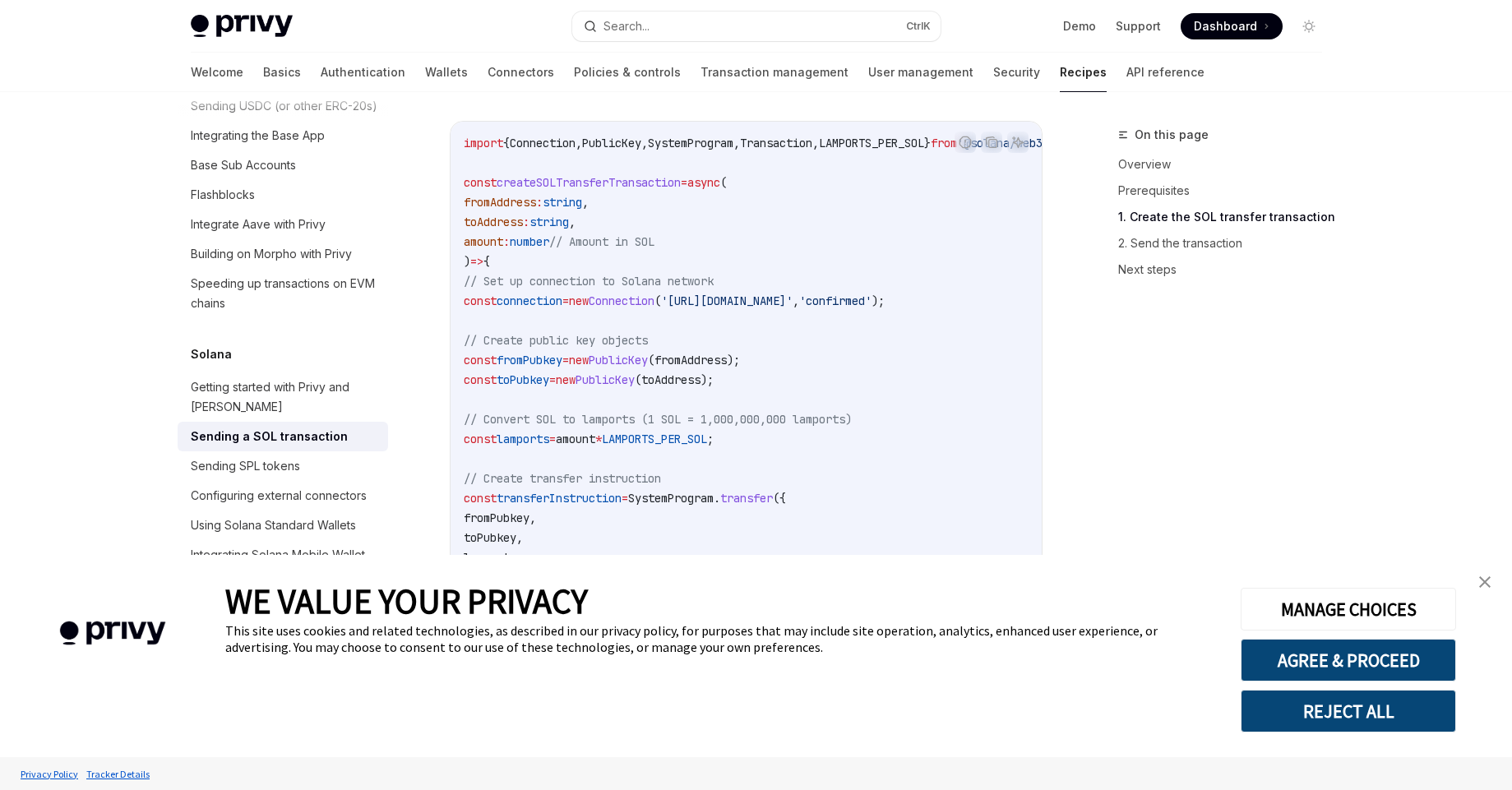
scroll to position [980, 0]
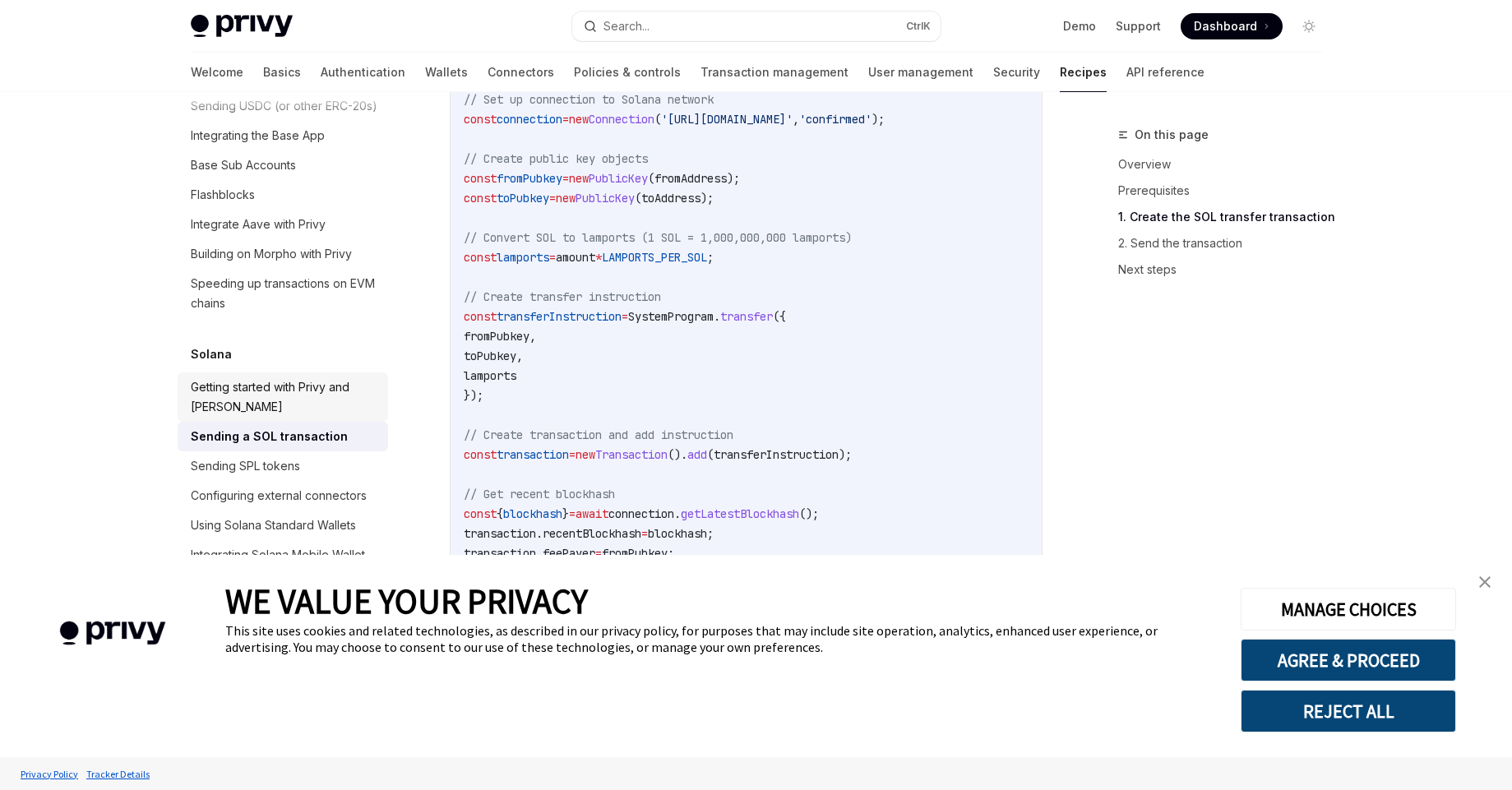
click at [325, 387] on div "Getting started with Privy and [PERSON_NAME]" at bounding box center [285, 397] width 188 height 39
type textarea "*"
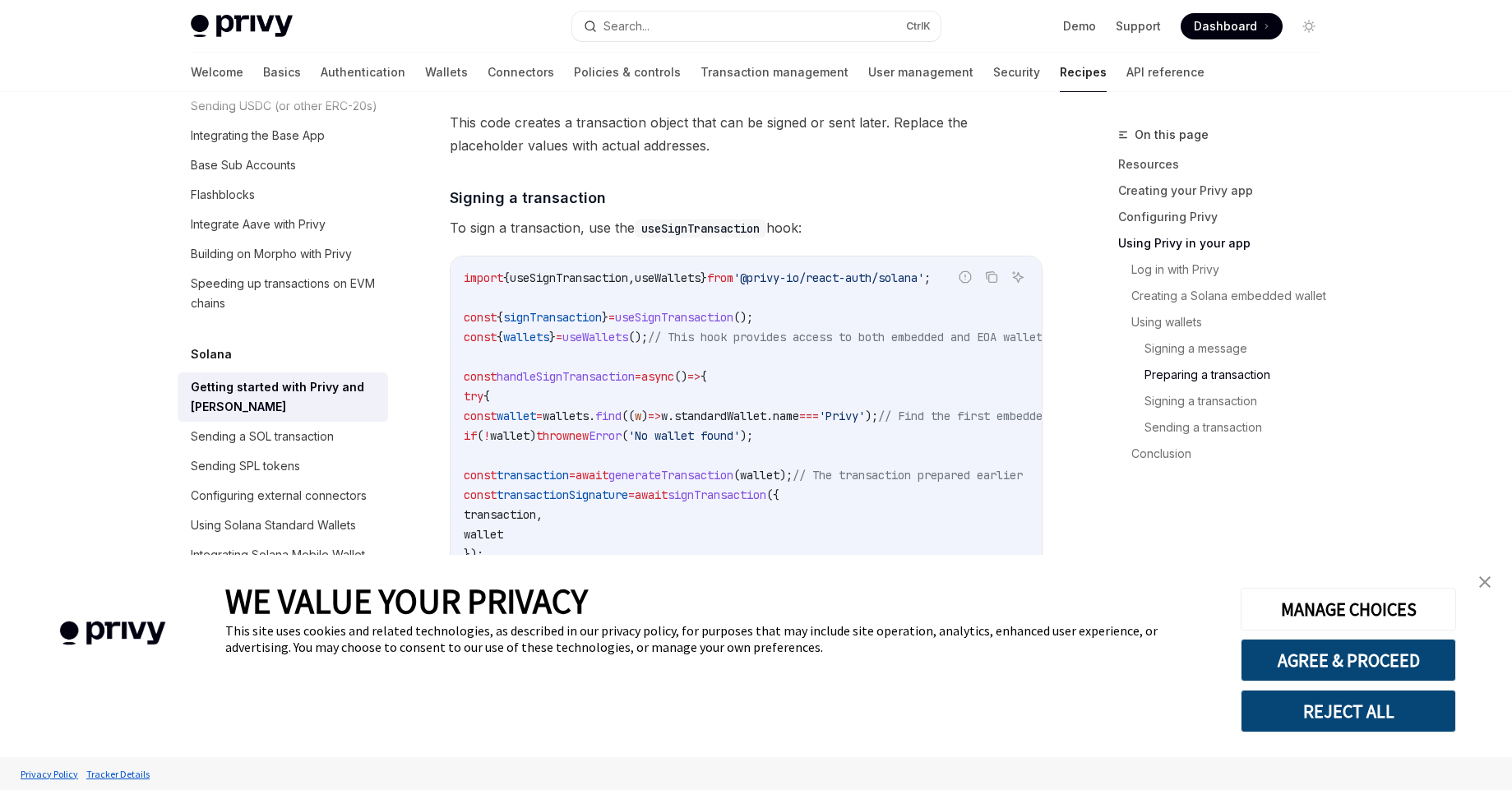
scroll to position [4883, 0]
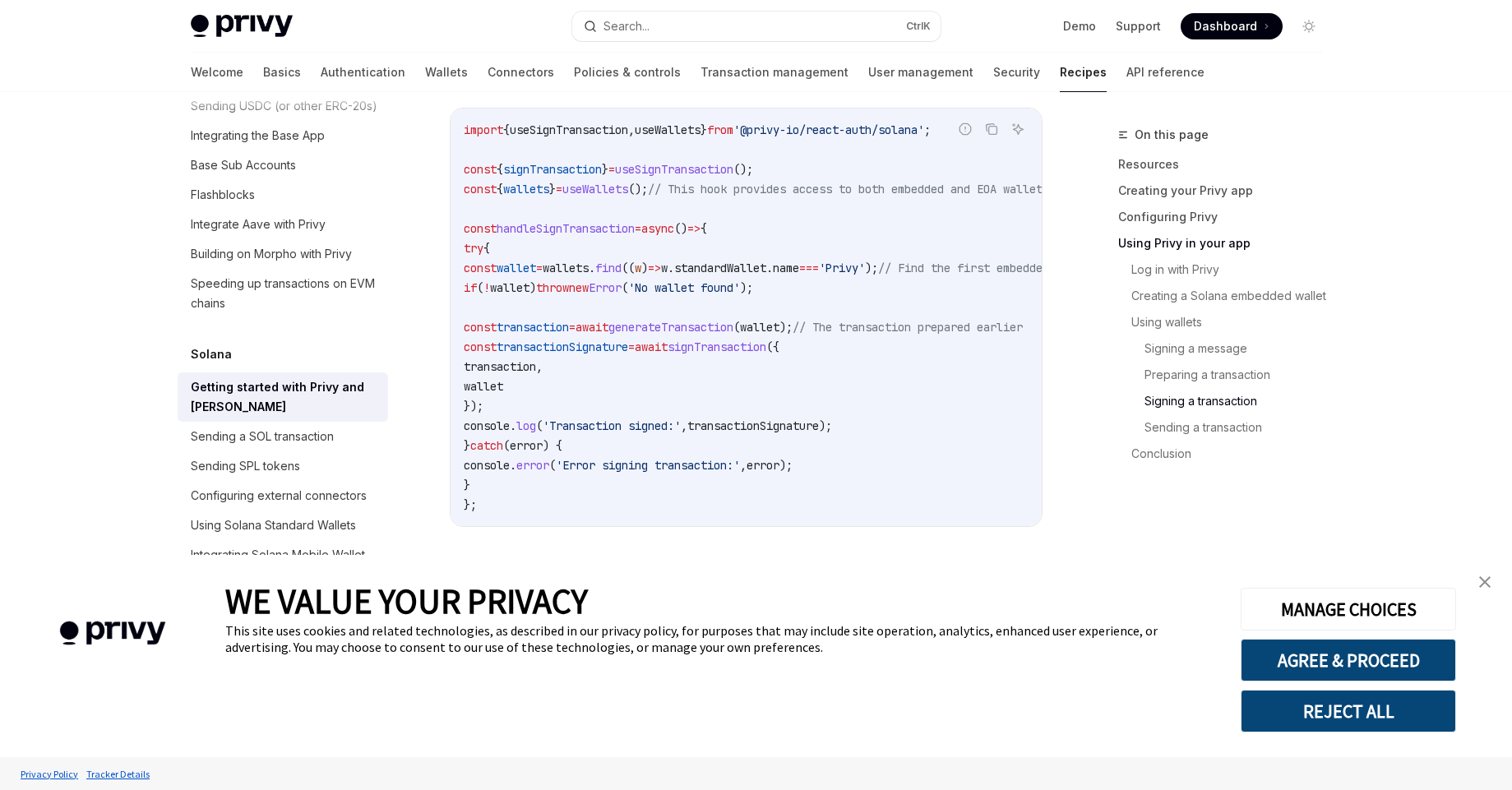
click at [646, 393] on code "import { useSignTransaction , useWallets } from '@privy-io/react-auth/solana' ;…" at bounding box center [799, 317] width 671 height 395
drag, startPoint x: 495, startPoint y: 352, endPoint x: 805, endPoint y: 359, distance: 310.1
click at [805, 335] on span "const transaction = await generateTransaction ( wallet ); // The transaction pr…" at bounding box center [743, 327] width 559 height 15
drag, startPoint x: 774, startPoint y: 549, endPoint x: 935, endPoint y: 532, distance: 161.9
click at [949, 526] on div "import { useSignTransaction , useWallets } from '@privy-io/react-auth/solana' ;…" at bounding box center [746, 317] width 591 height 418
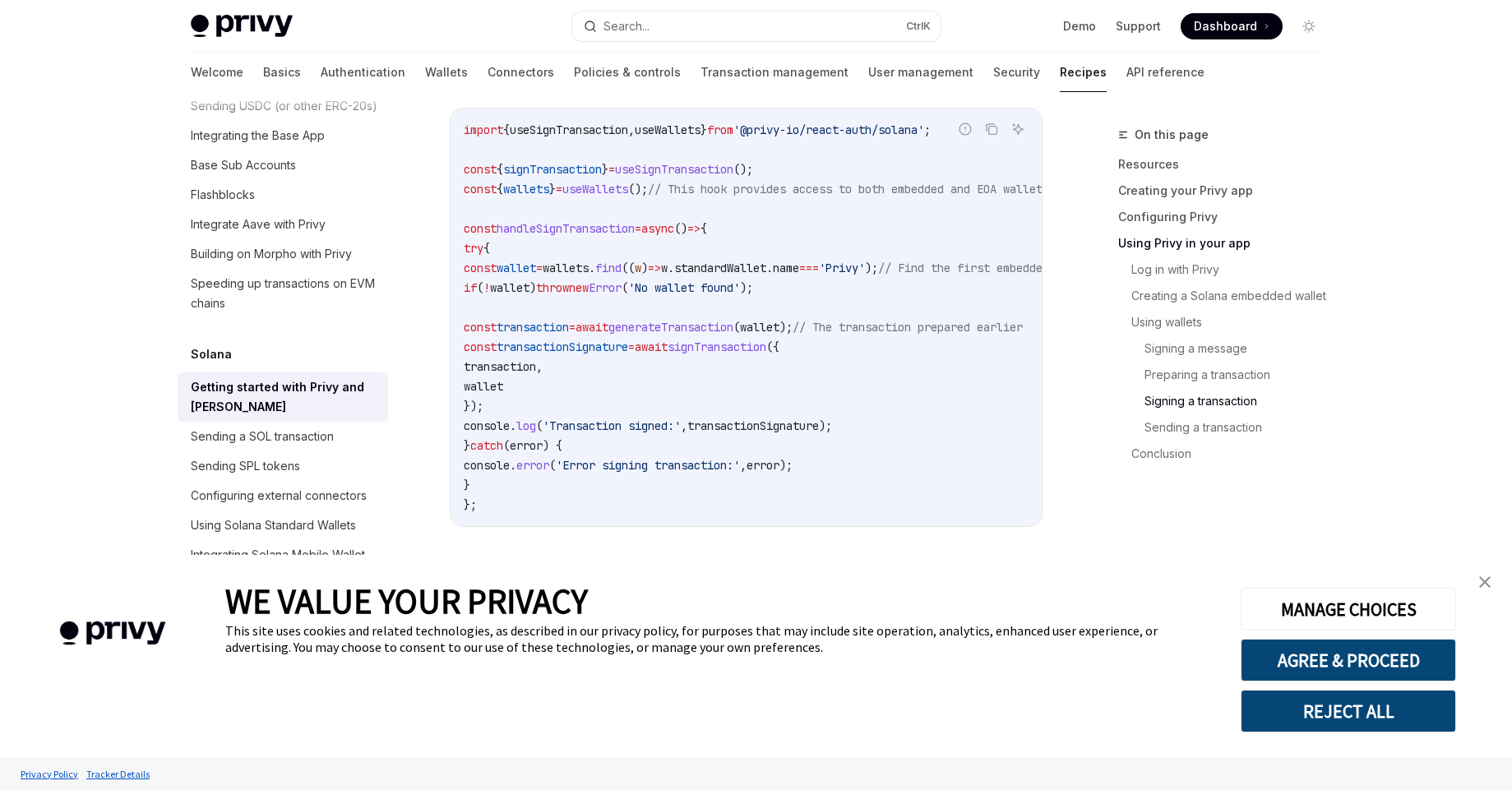
drag, startPoint x: 495, startPoint y: 353, endPoint x: 638, endPoint y: 424, distance: 159.7
click at [638, 424] on code "import { useSignTransaction , useWallets } from '@privy-io/react-auth/solana' ;…" at bounding box center [799, 317] width 671 height 395
copy code "const transaction = await generateTransaction ( wallet ); // The transaction pr…"
click at [683, 408] on code "import { useSignTransaction , useWallets } from '@privy-io/react-auth/solana' ;…" at bounding box center [799, 317] width 671 height 395
click at [728, 335] on span "generateTransaction" at bounding box center [671, 327] width 125 height 15
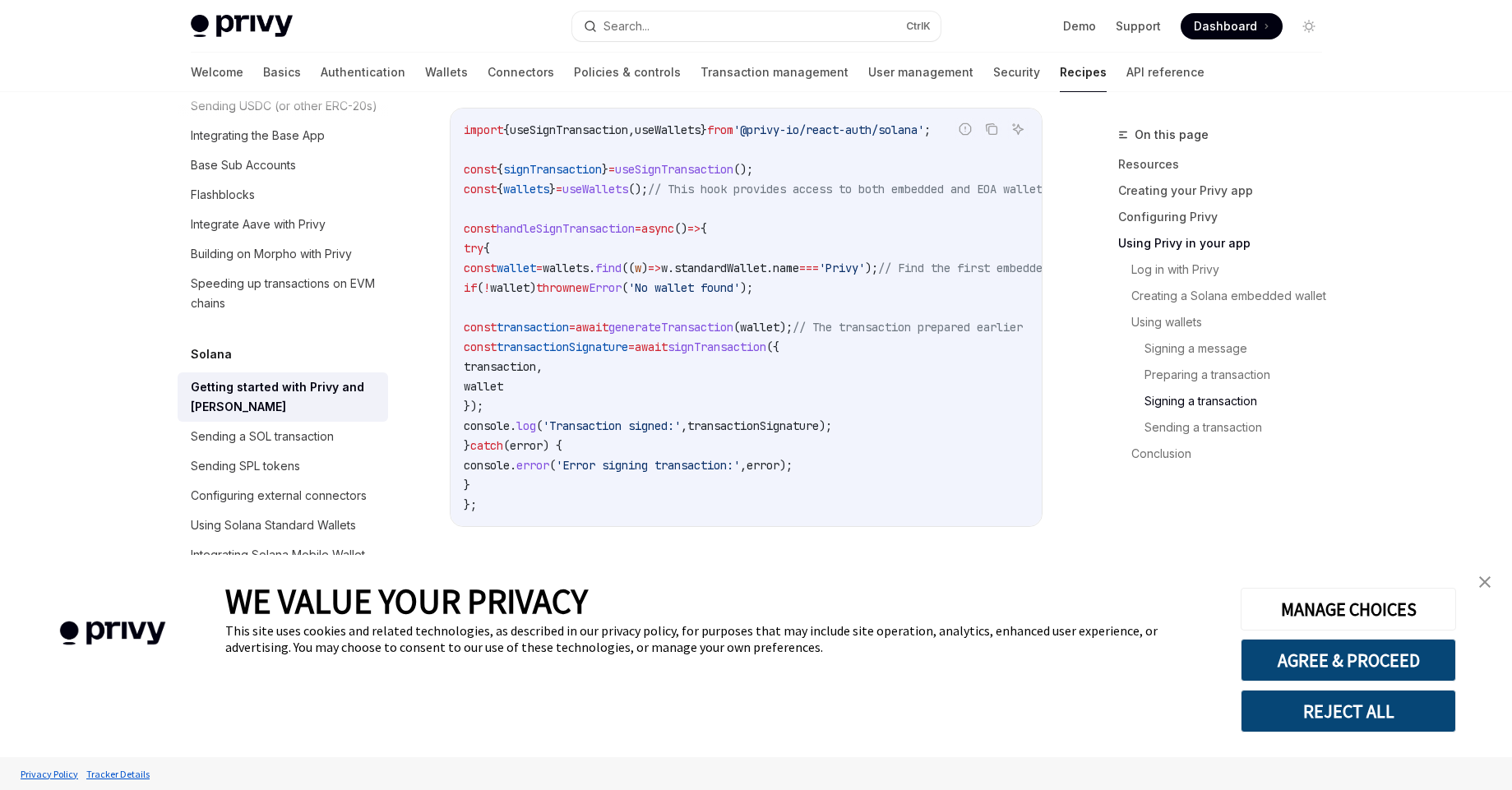
click at [728, 335] on span "generateTransaction" at bounding box center [671, 327] width 125 height 15
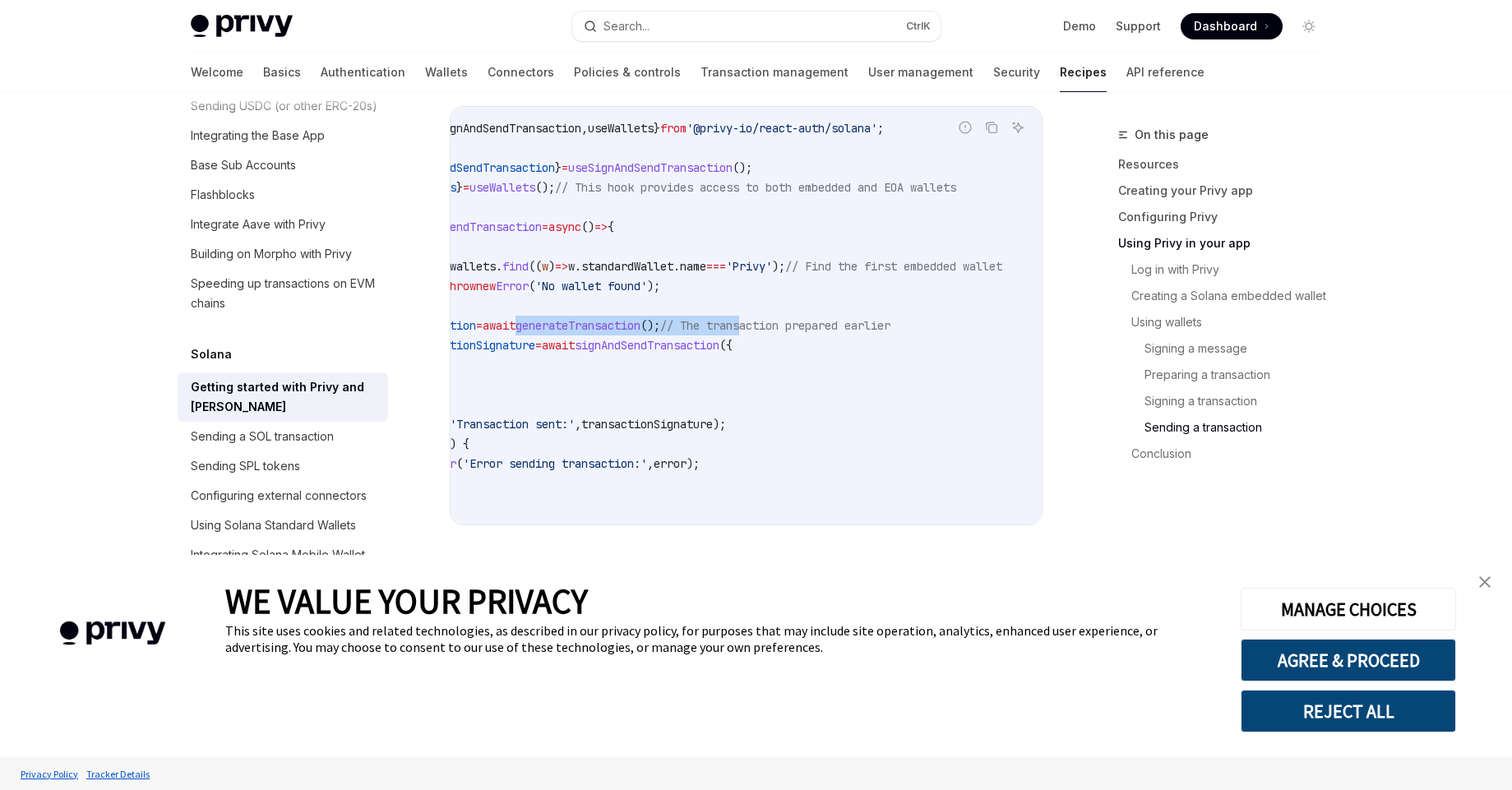
scroll to position [0, 0]
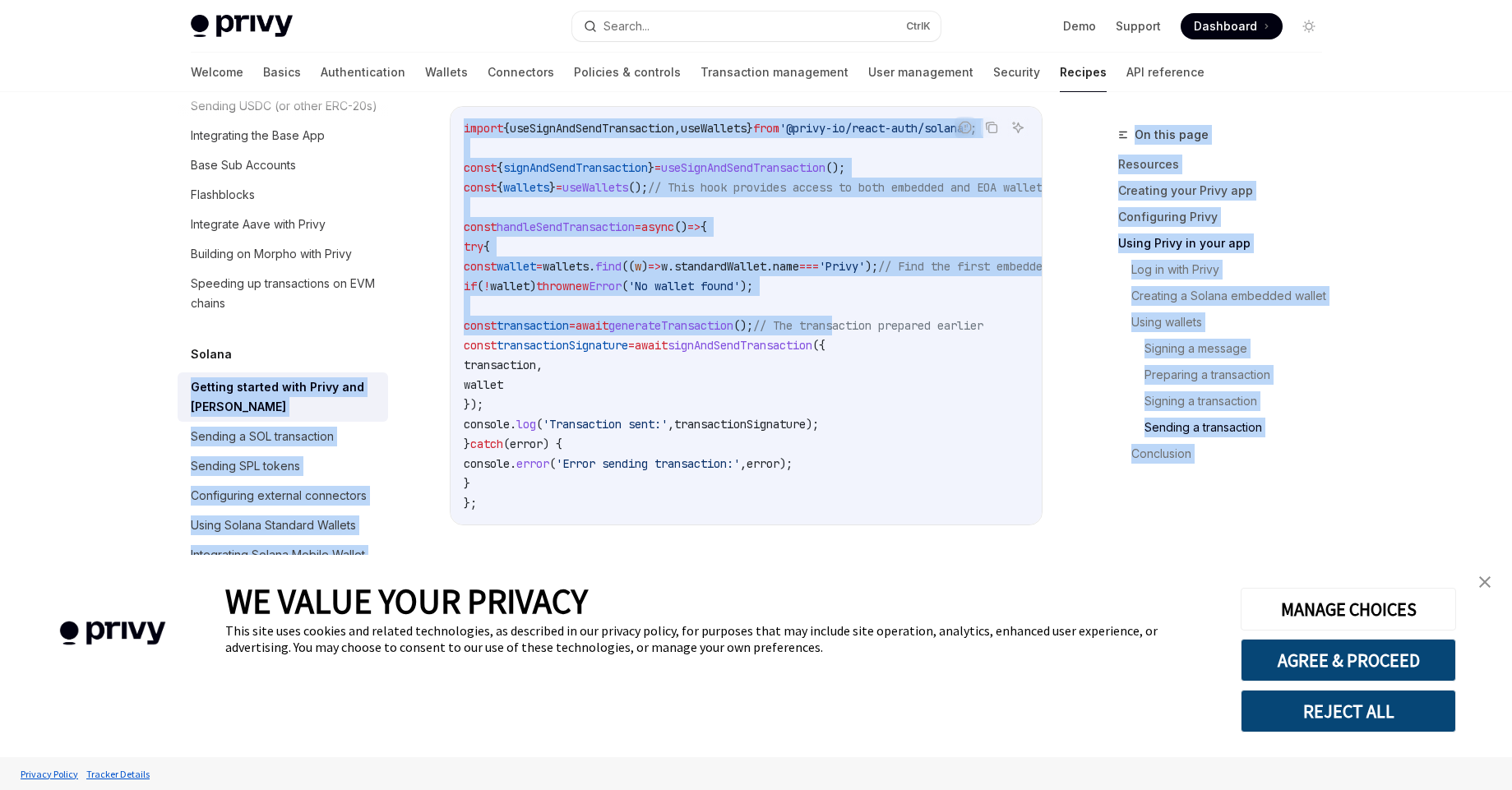
drag, startPoint x: 912, startPoint y: 384, endPoint x: 555, endPoint y: 371, distance: 357.2
drag, startPoint x: 726, startPoint y: 355, endPoint x: 715, endPoint y: 345, distance: 14.9
click at [727, 355] on code "import { useSignAndSendTransaction , useWallets } from '@privy-io/react-auth/so…" at bounding box center [799, 315] width 671 height 395
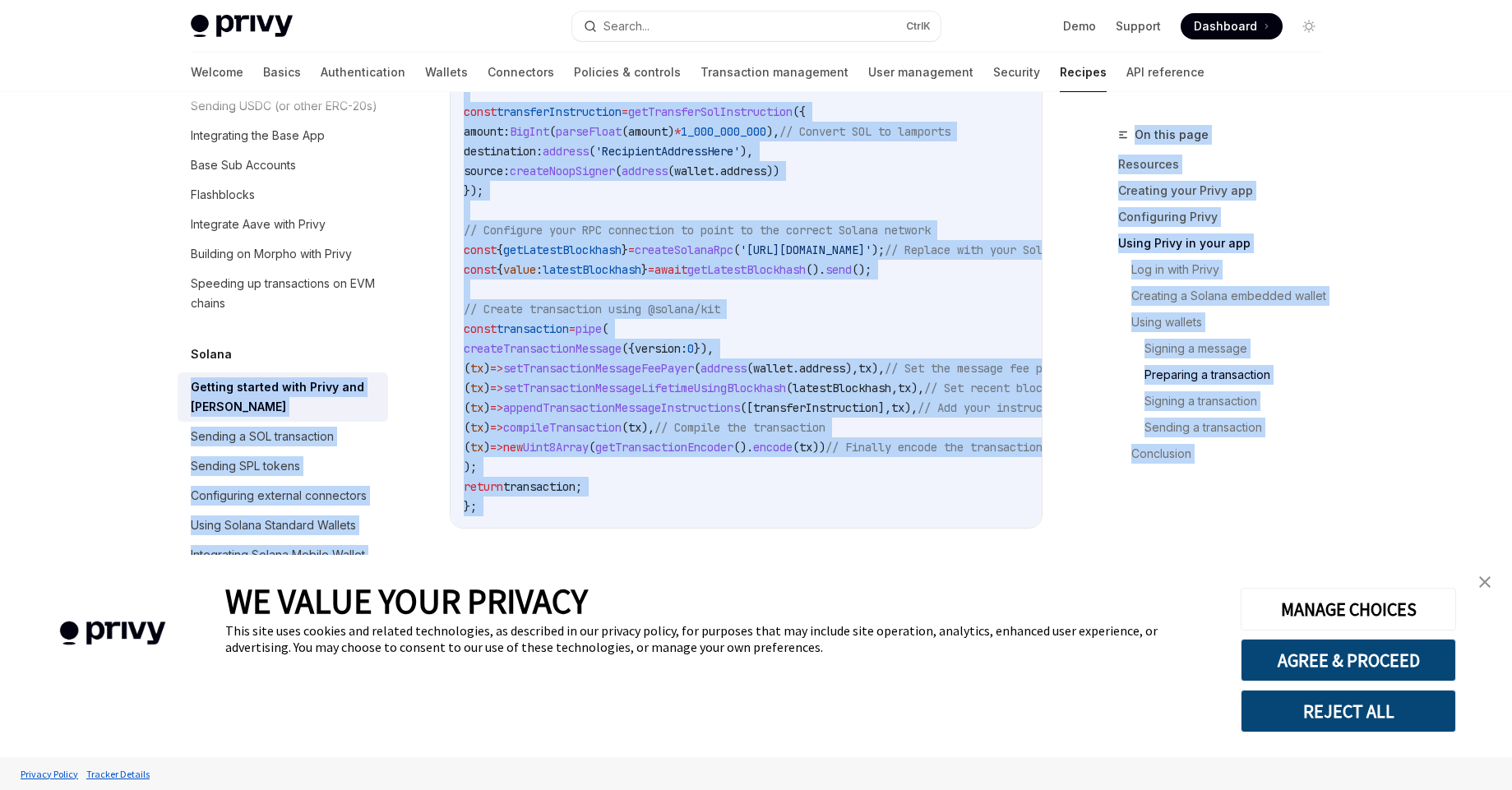
scroll to position [3847, 0]
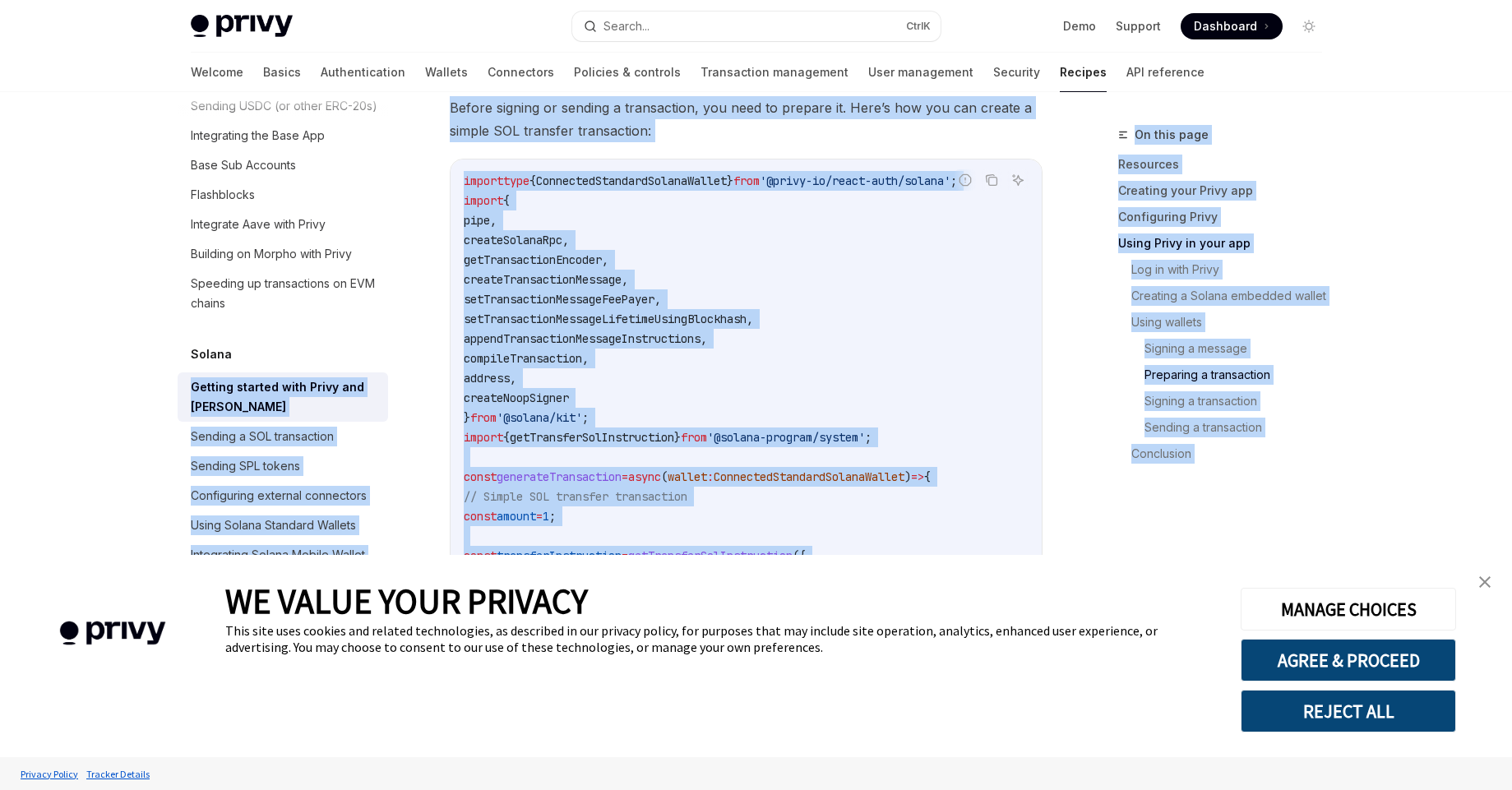
click at [703, 251] on code "import type { ConnectedStandardSolanaWallet } from '@privy-io/react-auth/solana…" at bounding box center [851, 565] width 776 height 789
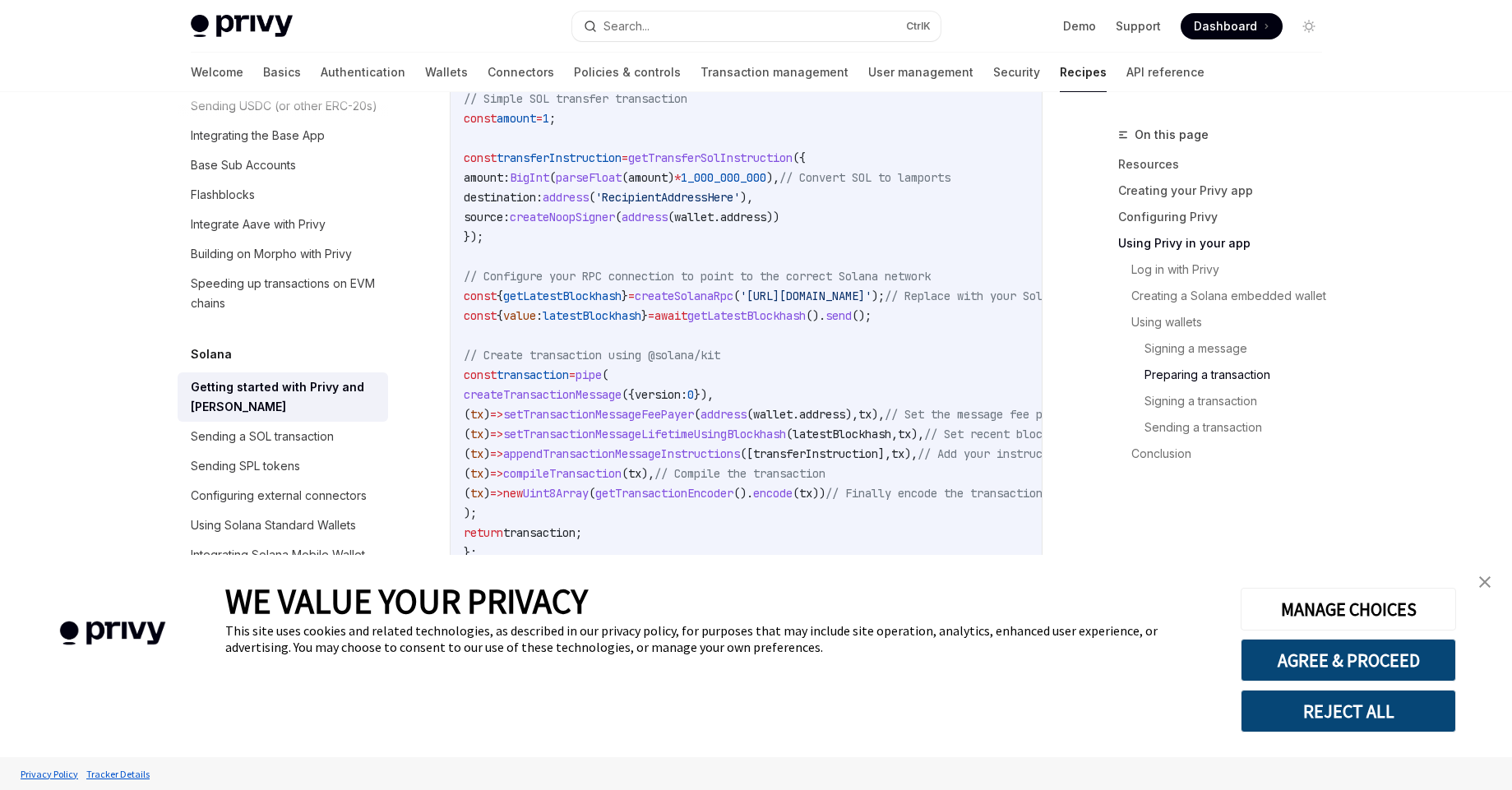
scroll to position [4394, 0]
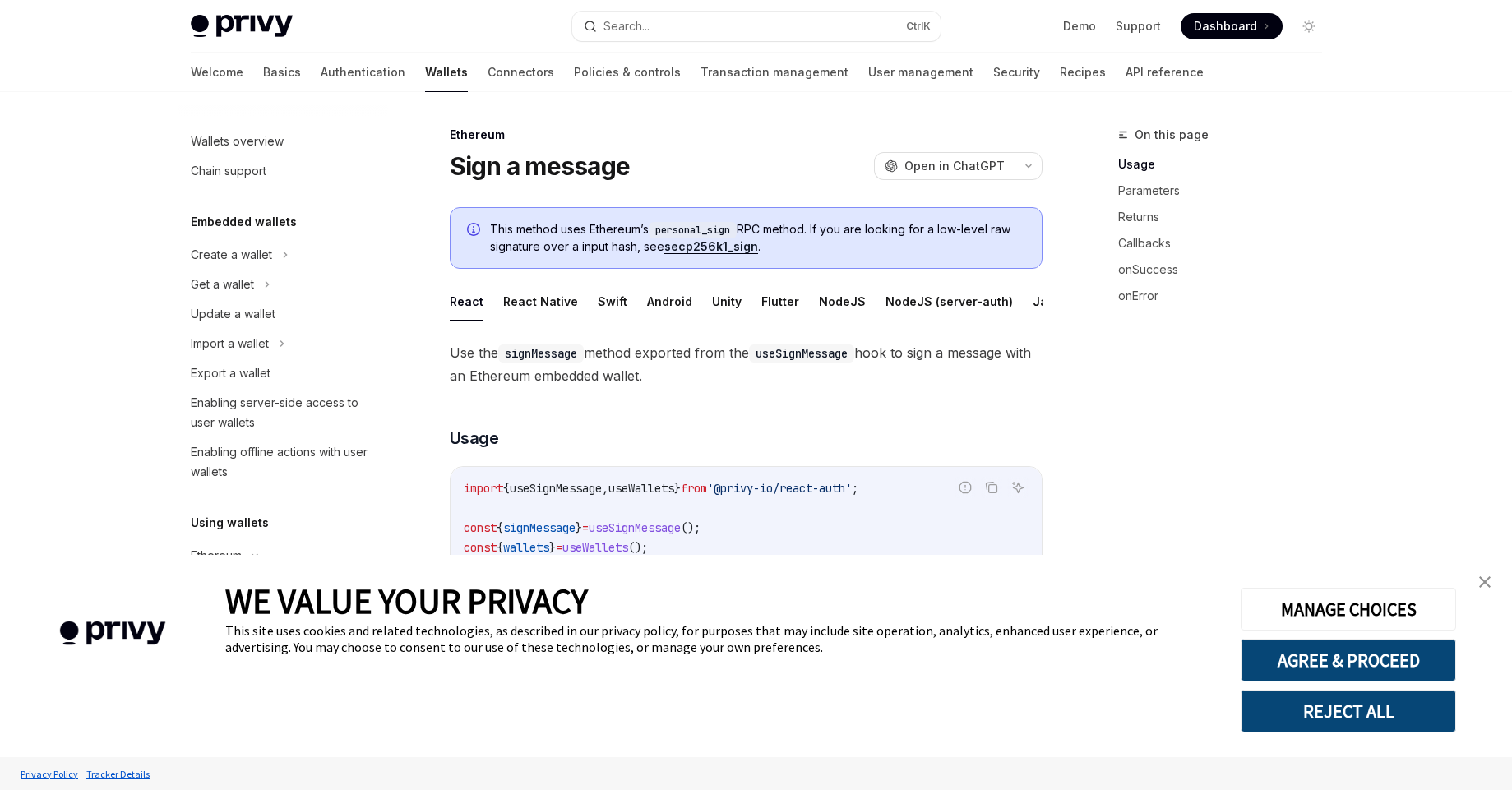
click at [661, 29] on button "Search... Ctrl K" at bounding box center [757, 26] width 369 height 30
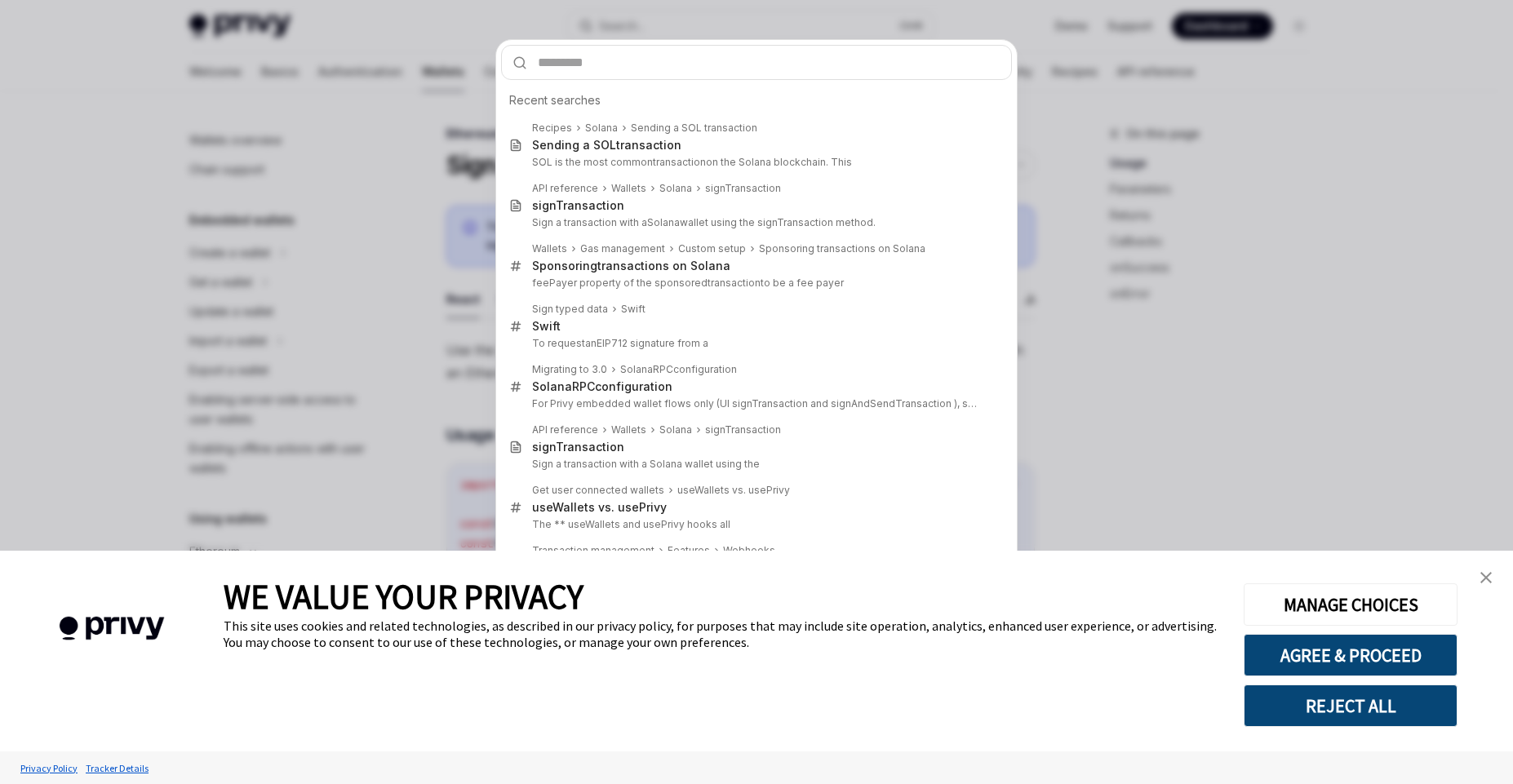
type input "**********"
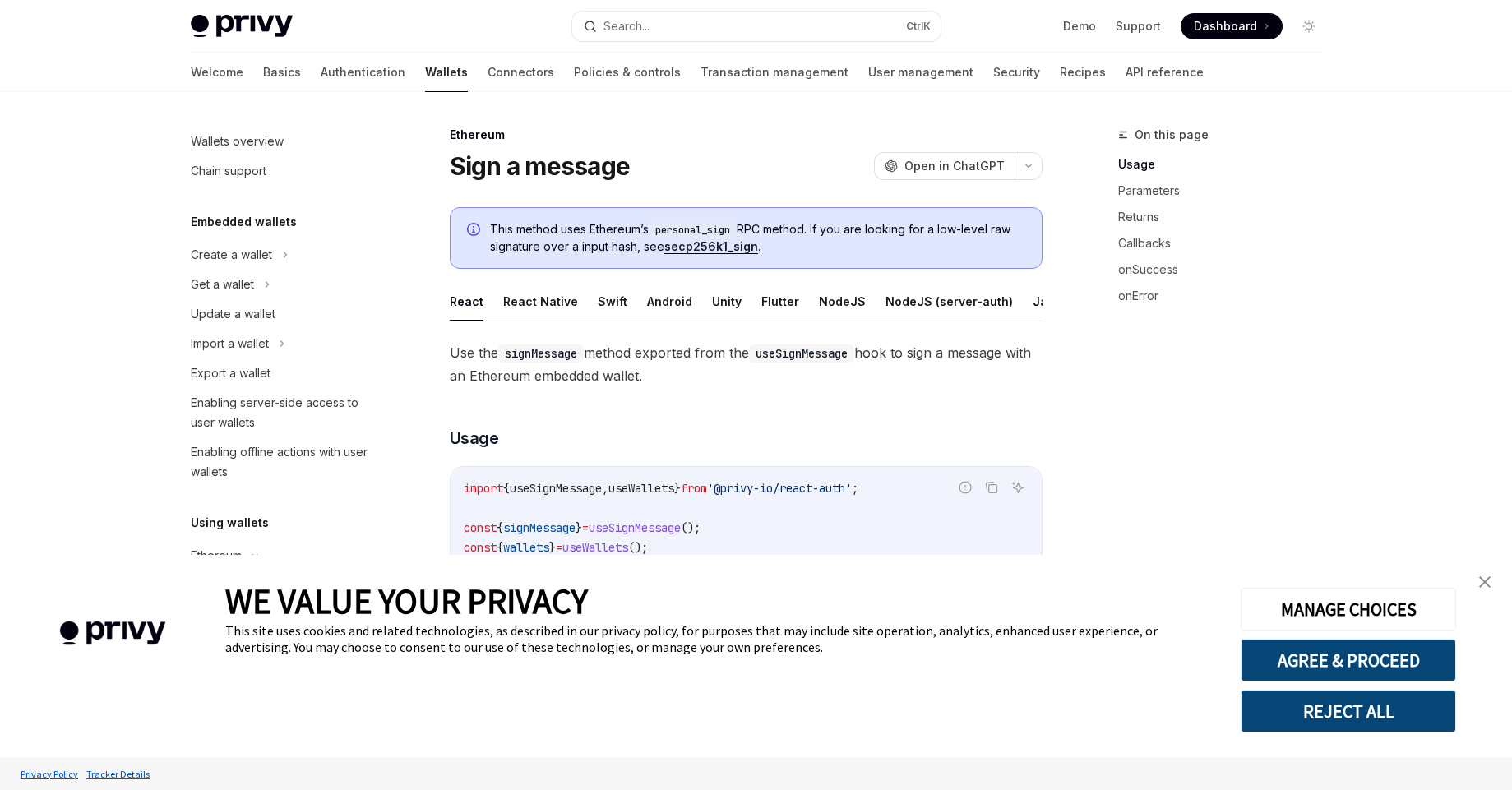
type textarea "*"
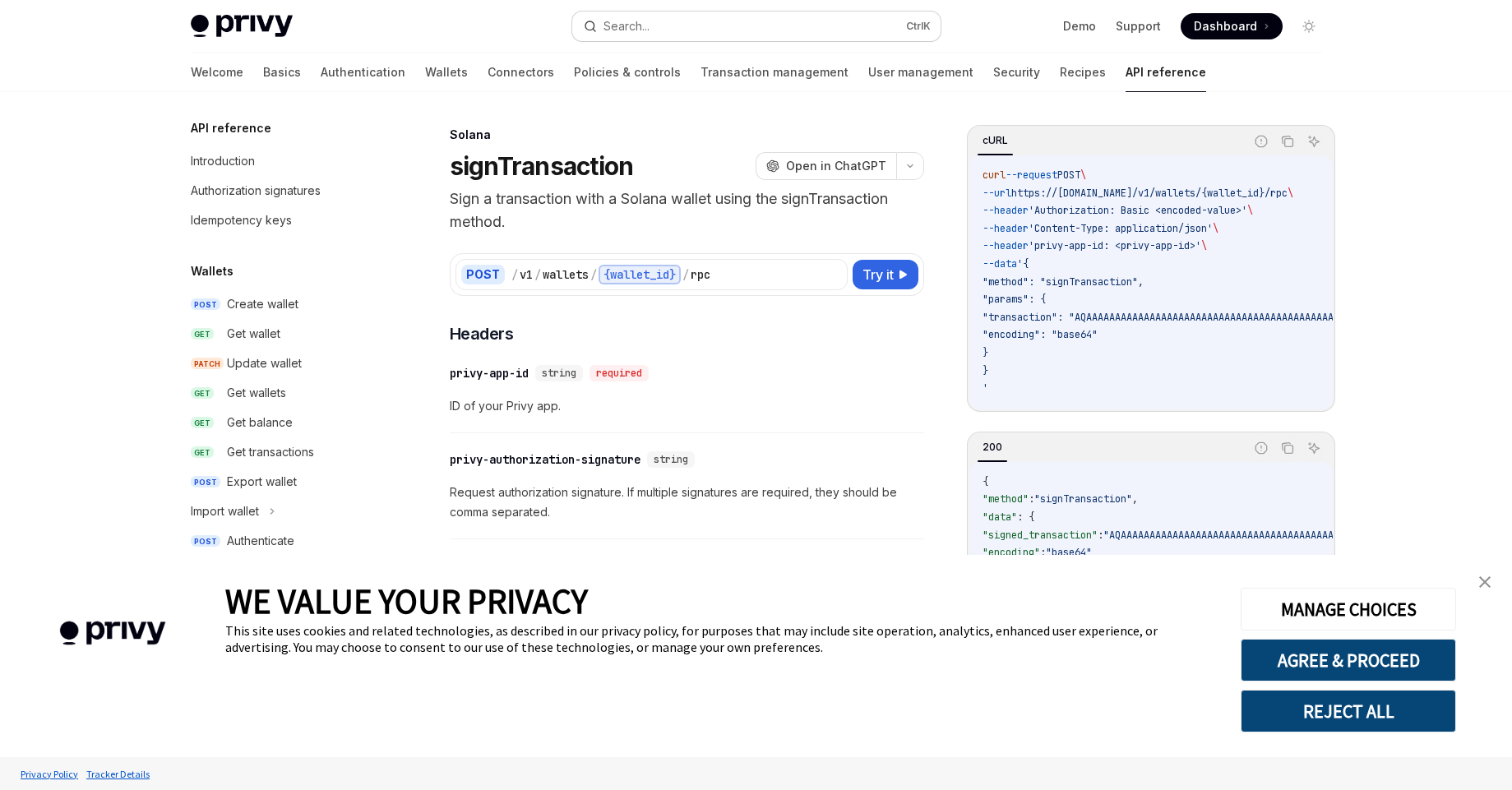
click at [675, 23] on button "Search... Ctrl K" at bounding box center [757, 26] width 369 height 30
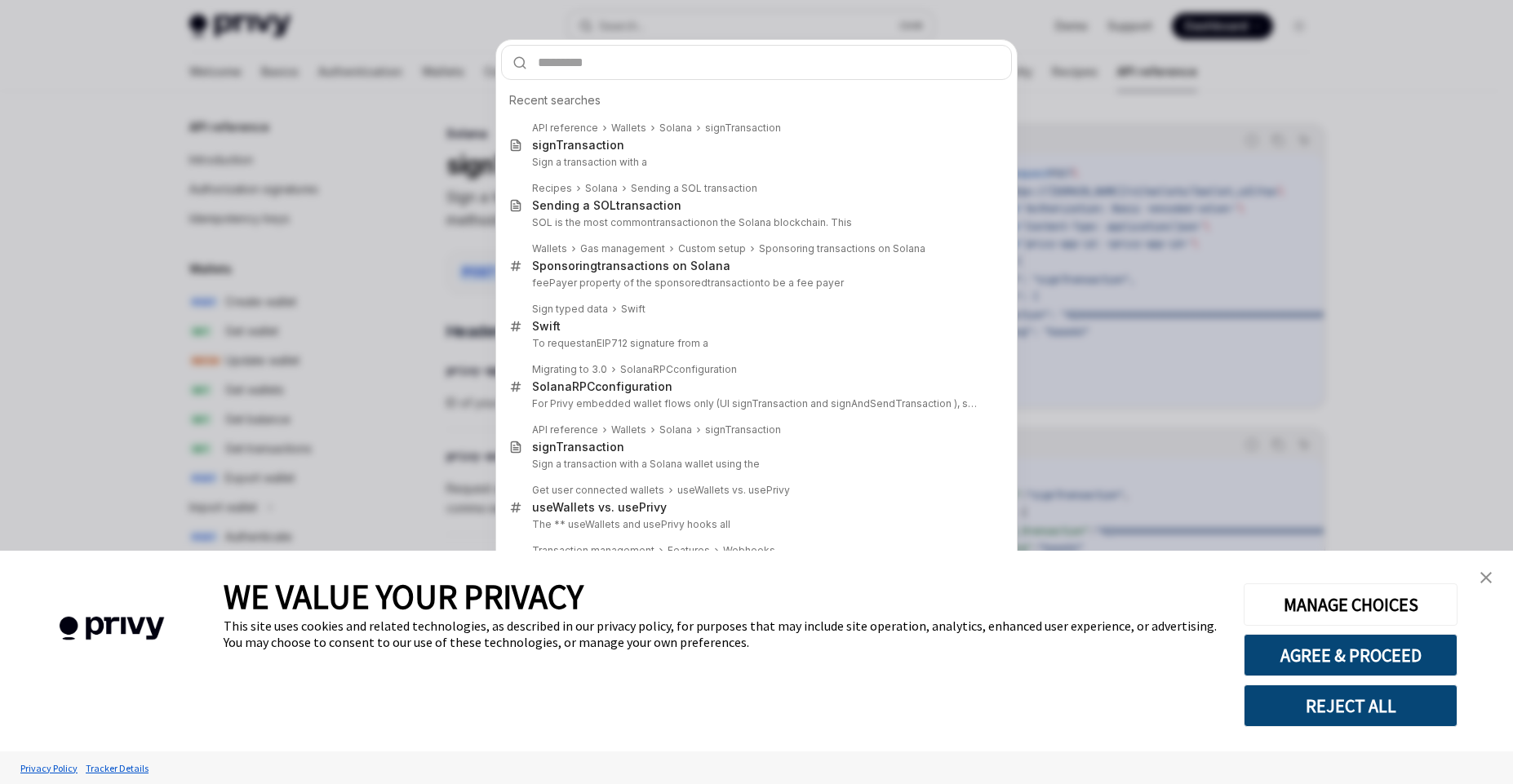
type input "**********"
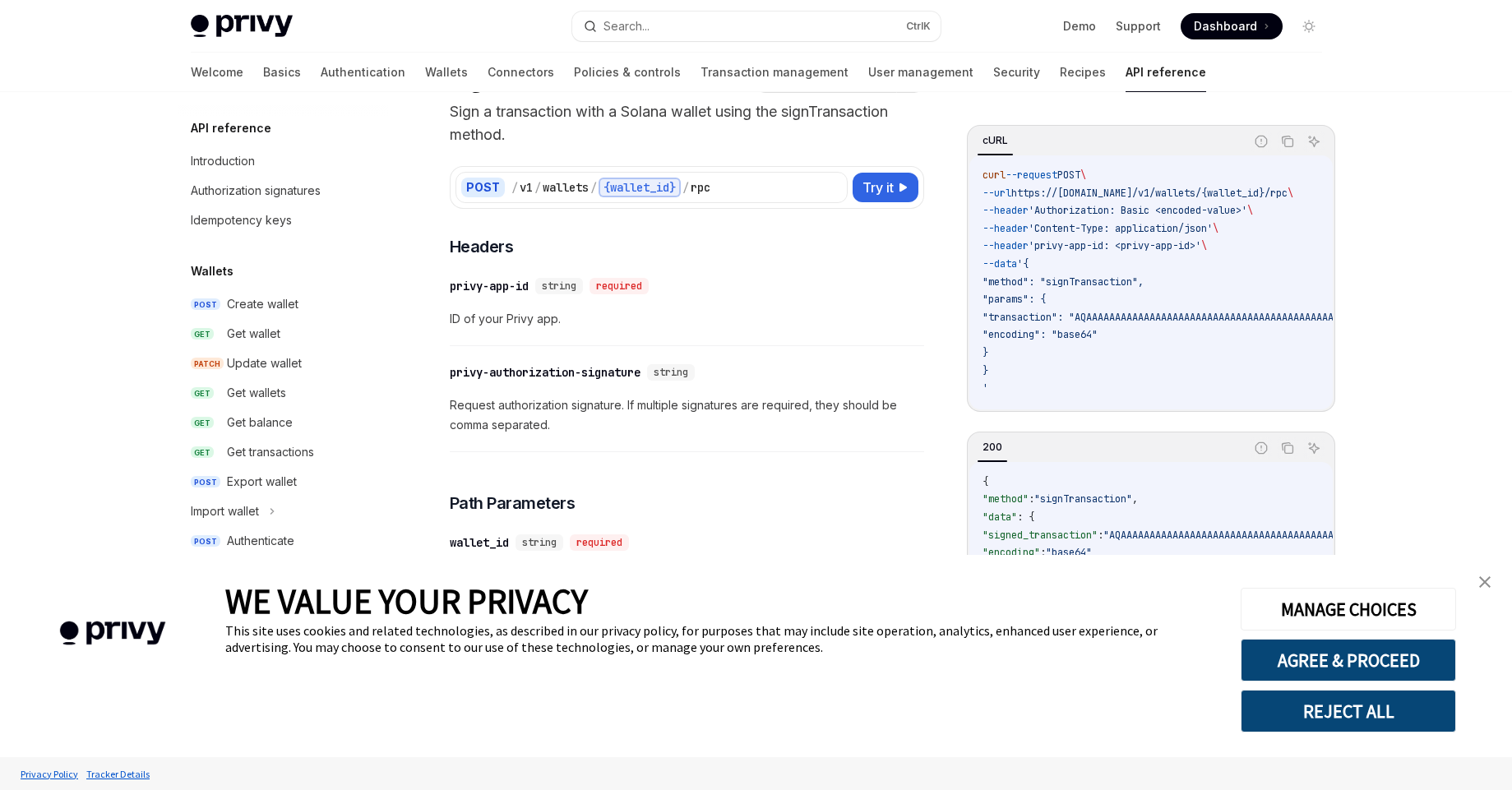
scroll to position [92, 0]
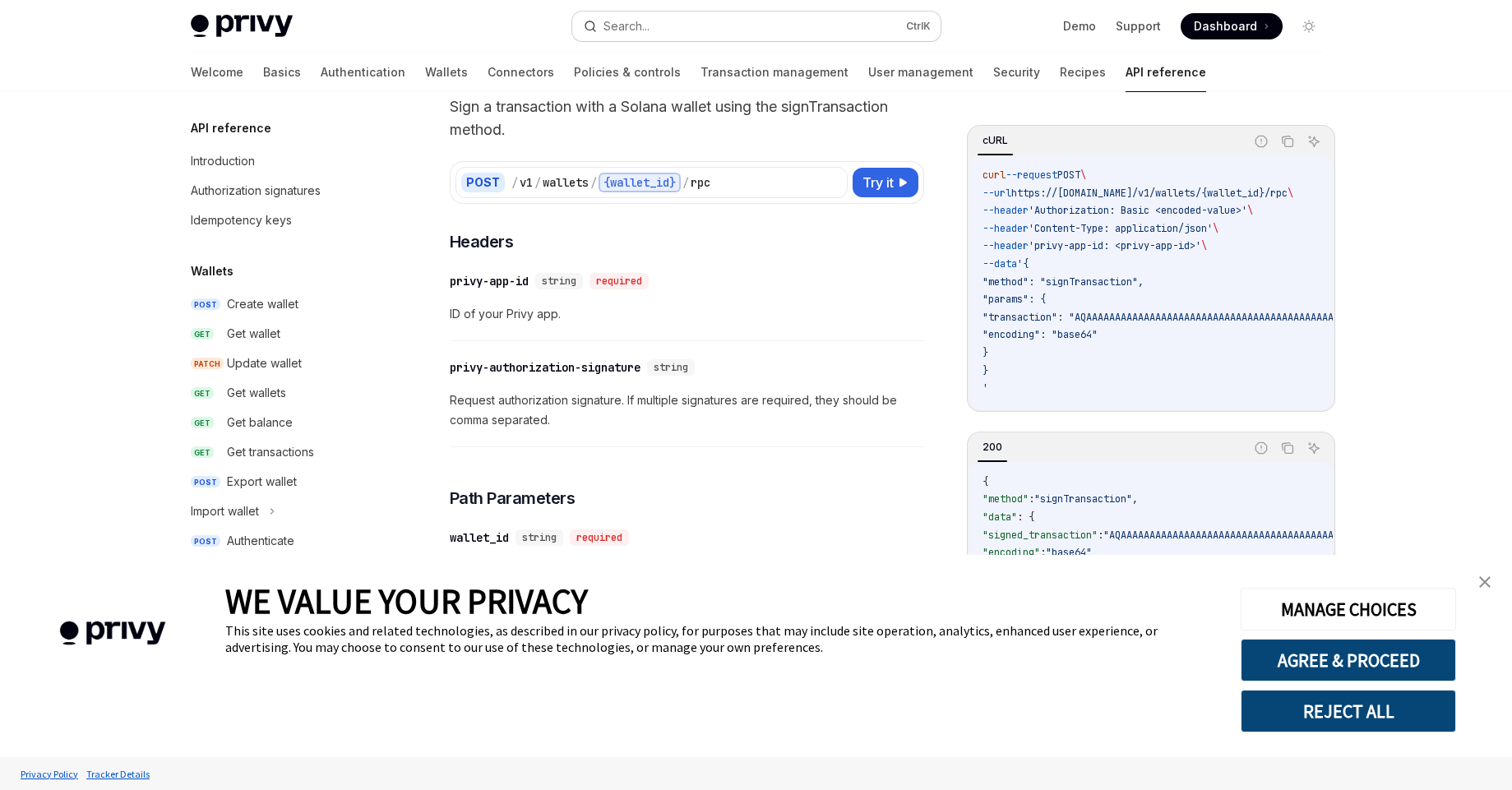
click at [644, 26] on div "Search..." at bounding box center [625, 26] width 46 height 20
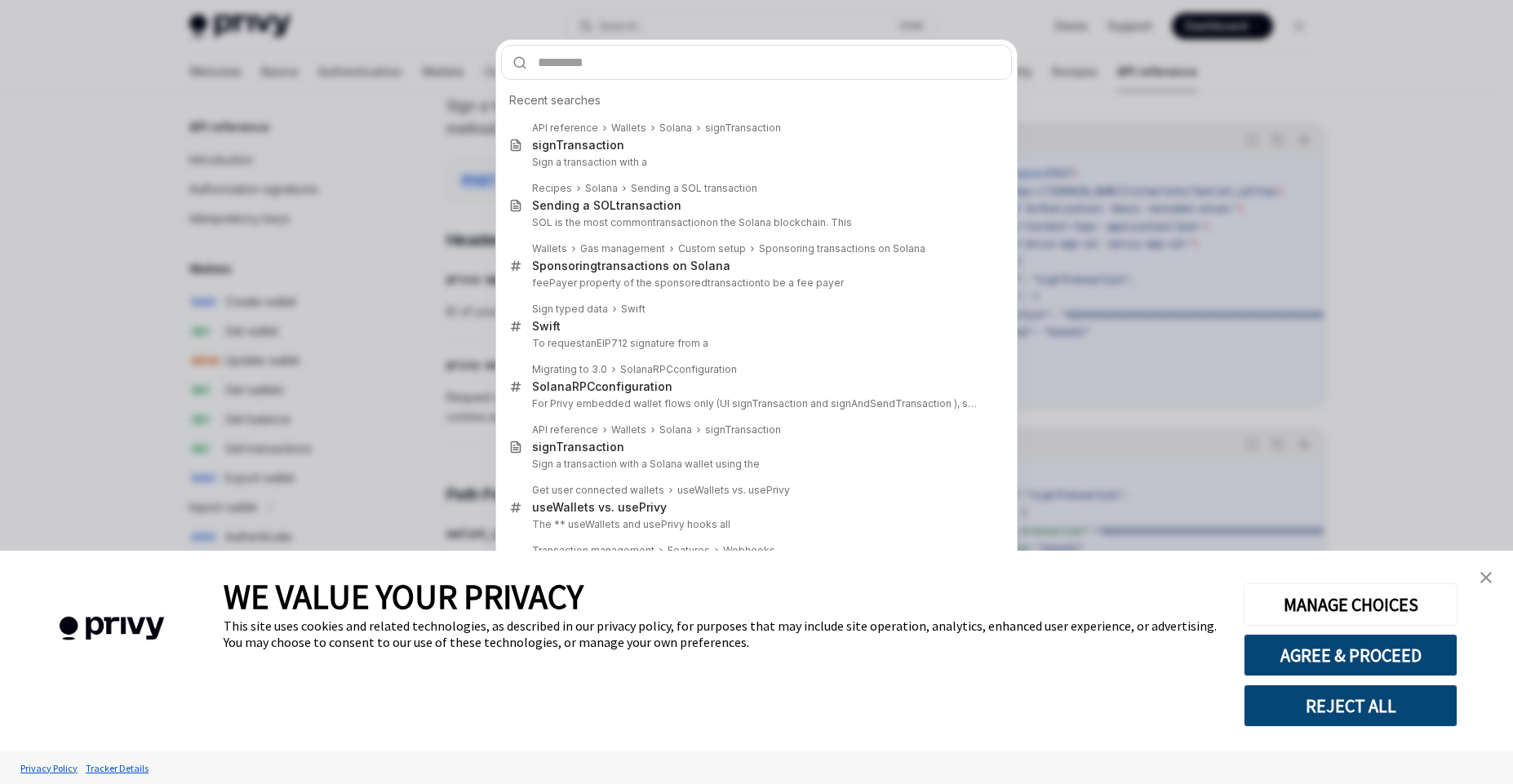
type input "**********"
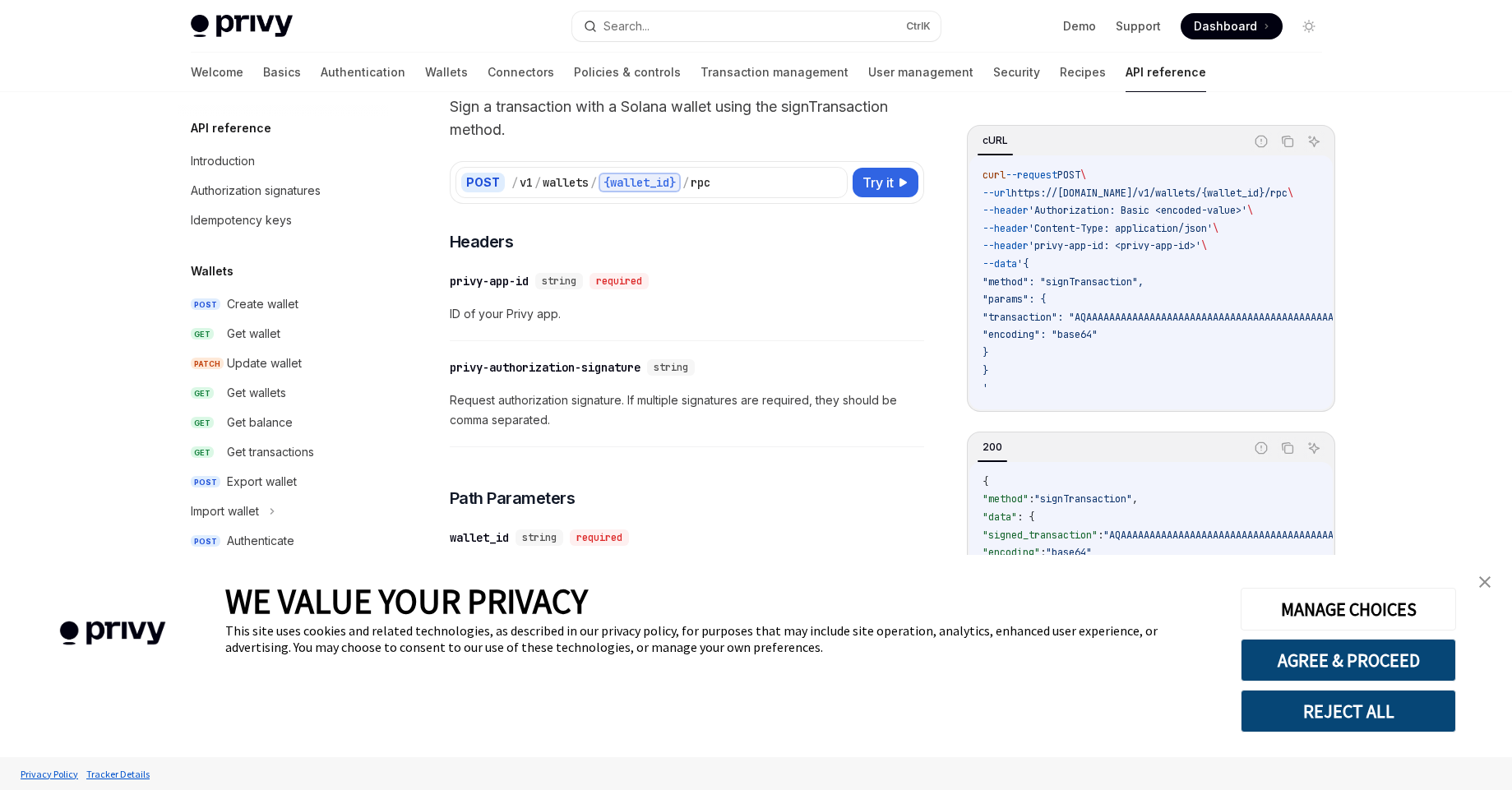
type textarea "*"
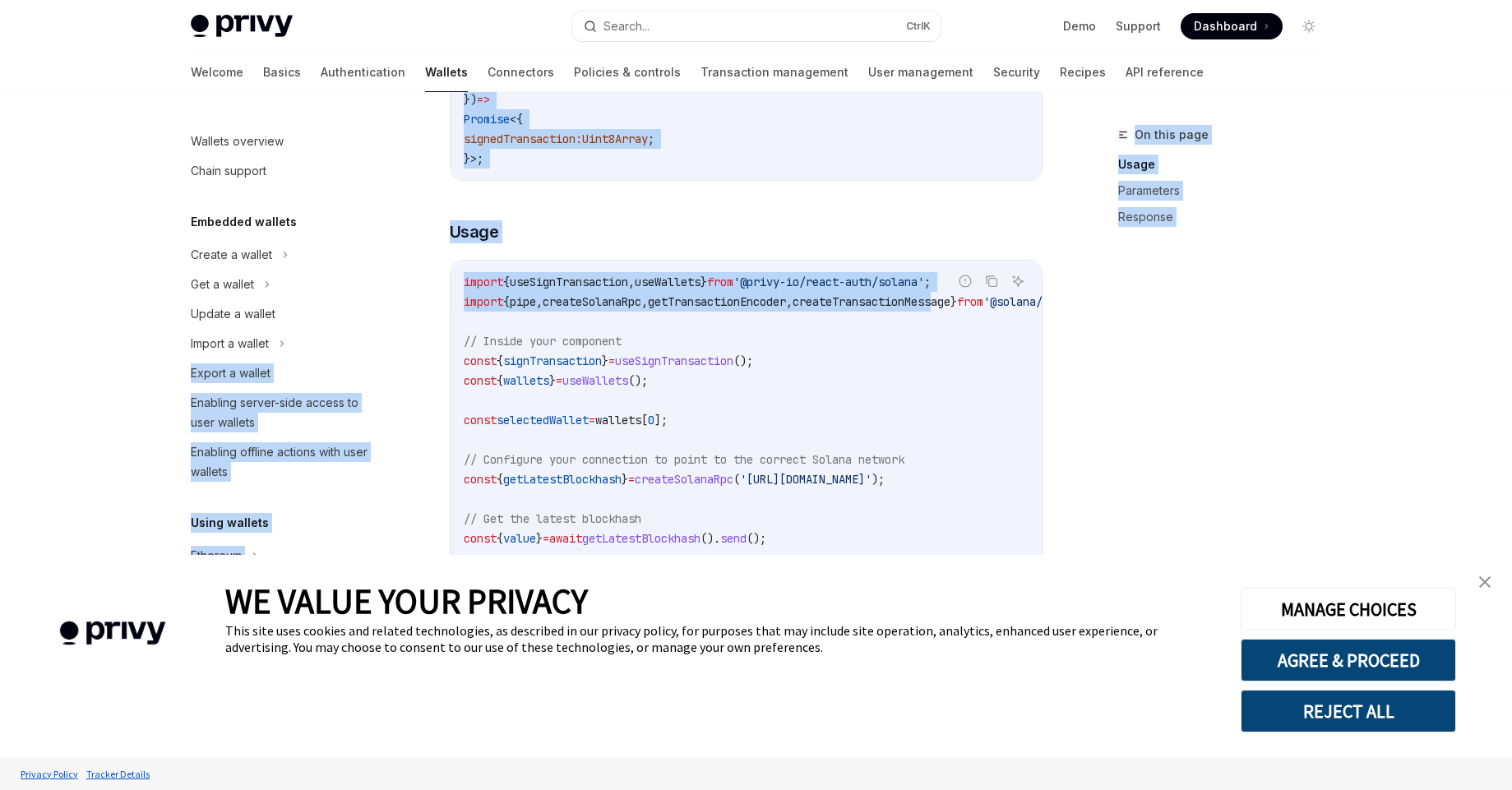
drag, startPoint x: 981, startPoint y: 316, endPoint x: 605, endPoint y: 382, distance: 381.7
click at [374, 352] on div "Wallets overview Chain support Embedded wallets Create a wallet Get a wallet Up…" at bounding box center [756, 751] width 1210 height 2094
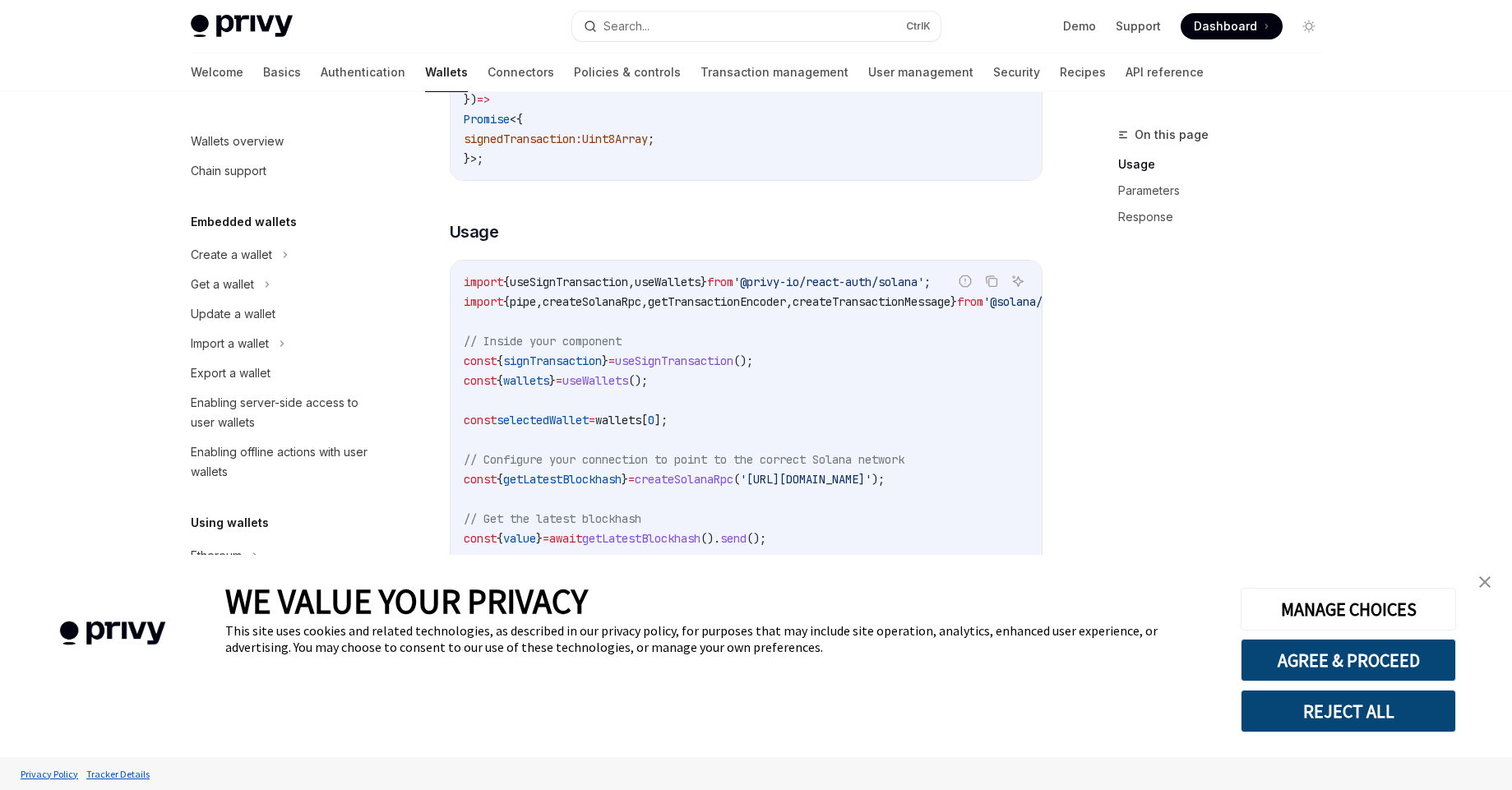
click at [648, 388] on span "();" at bounding box center [638, 380] width 20 height 15
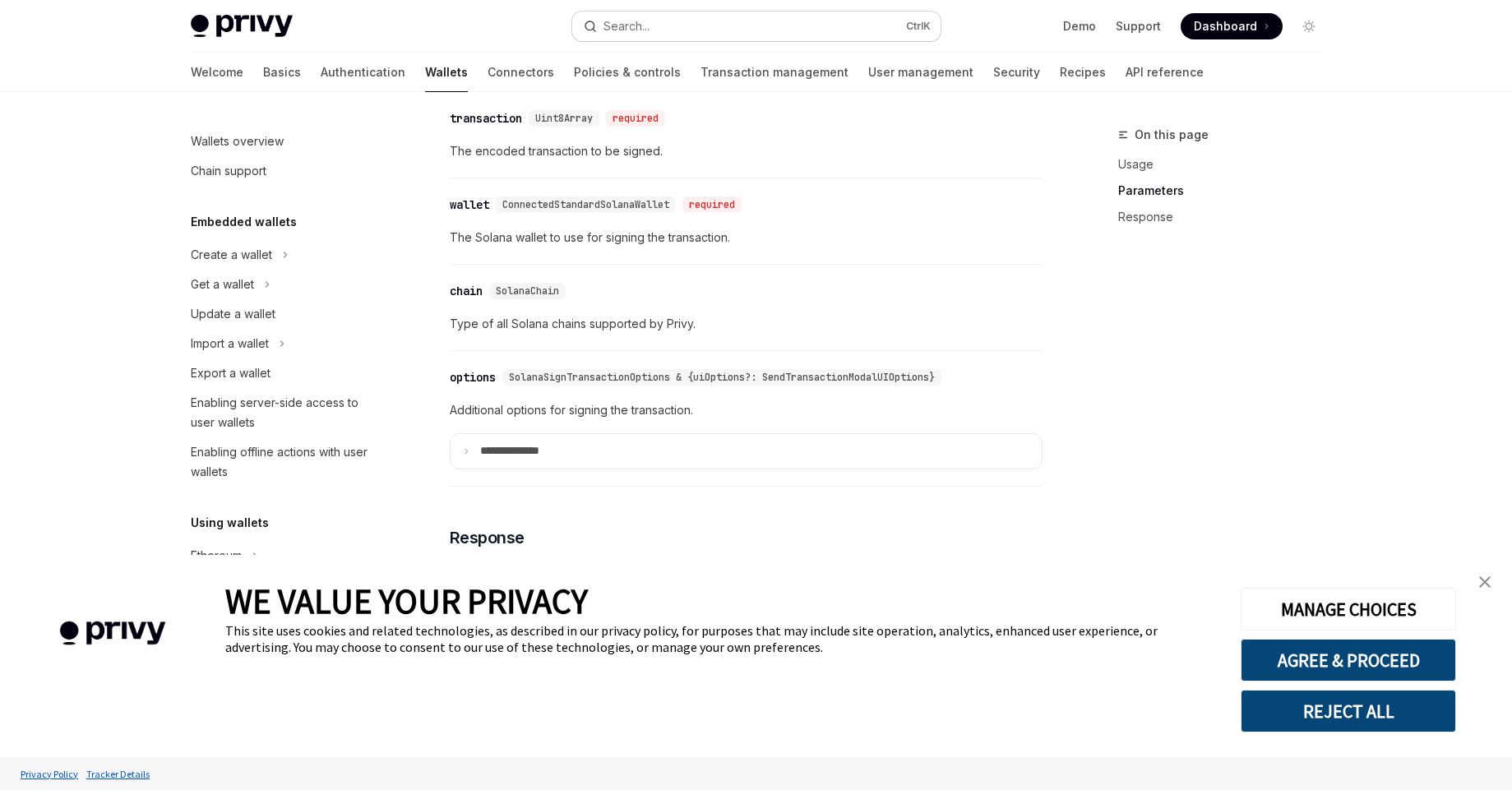
click at [621, 30] on div "Search..." at bounding box center [625, 26] width 46 height 20
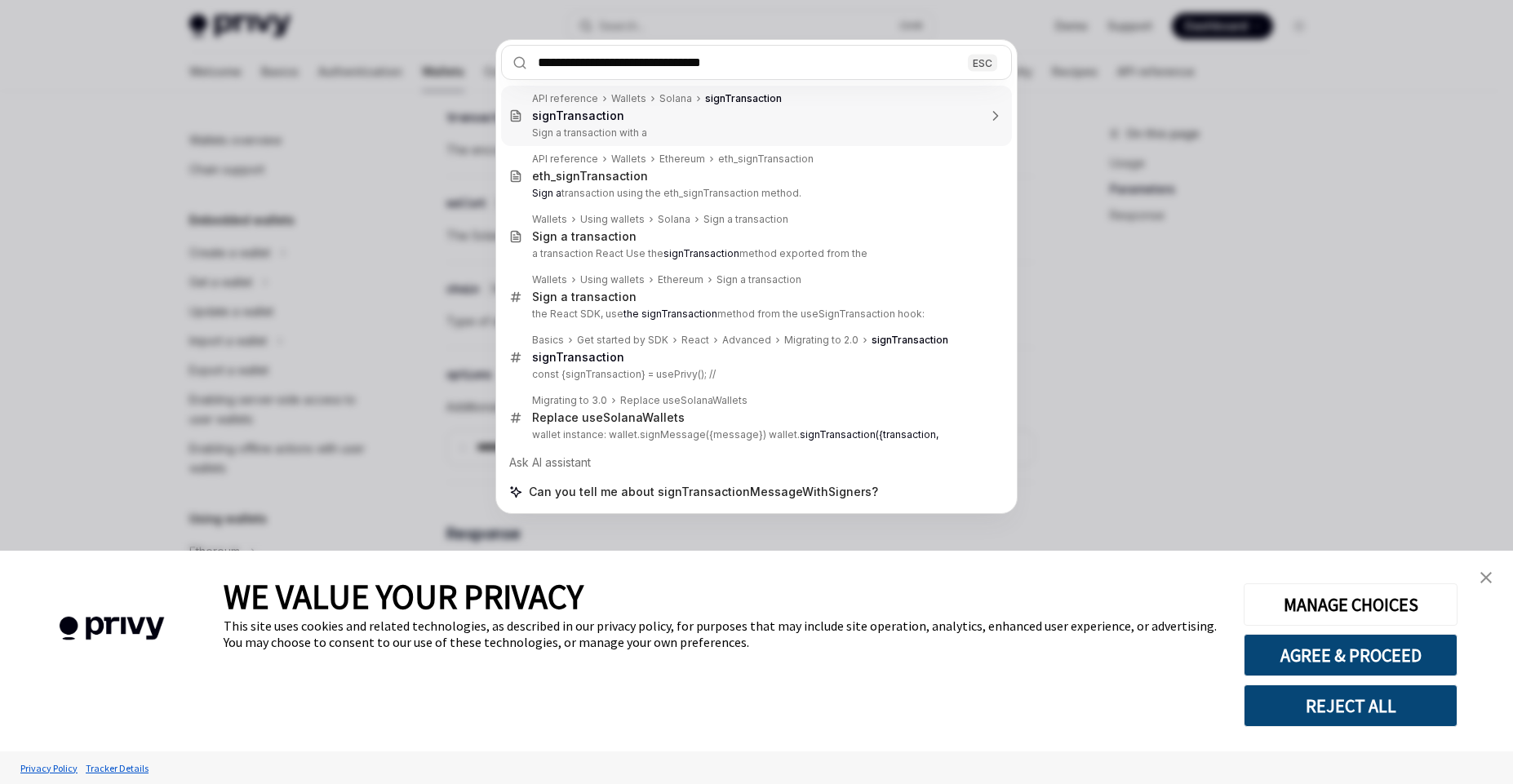
type input "**********"
